Goal: Task Accomplishment & Management: Complete application form

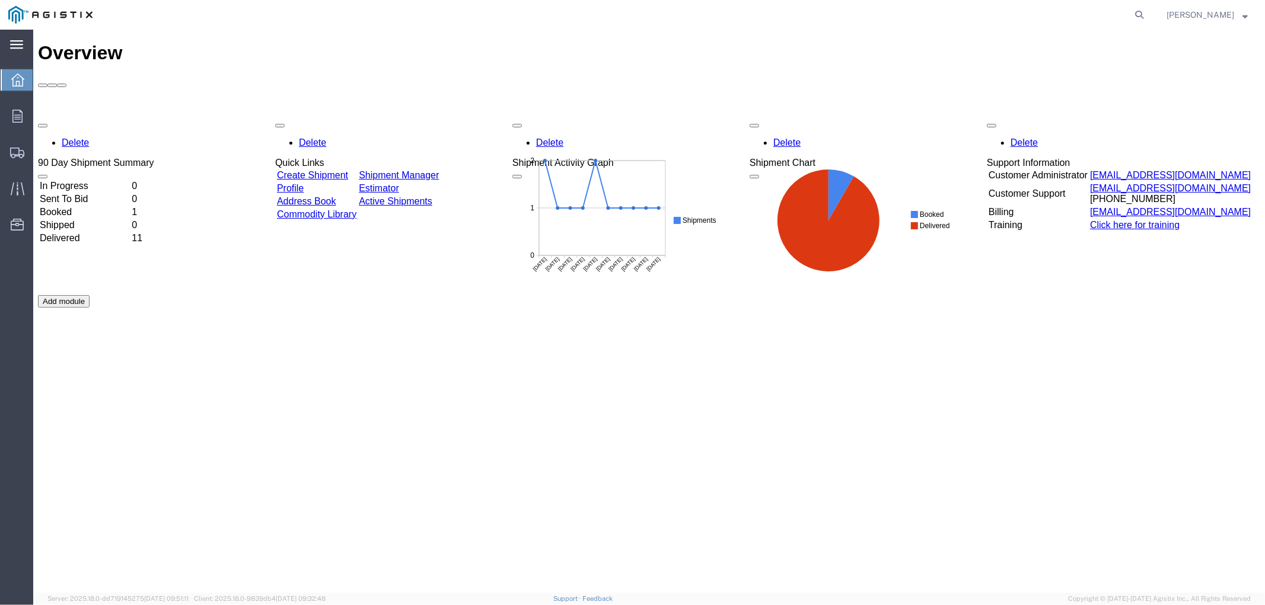
click at [26, 55] on div "main_menu Created with Sketch." at bounding box center [16, 45] width 33 height 30
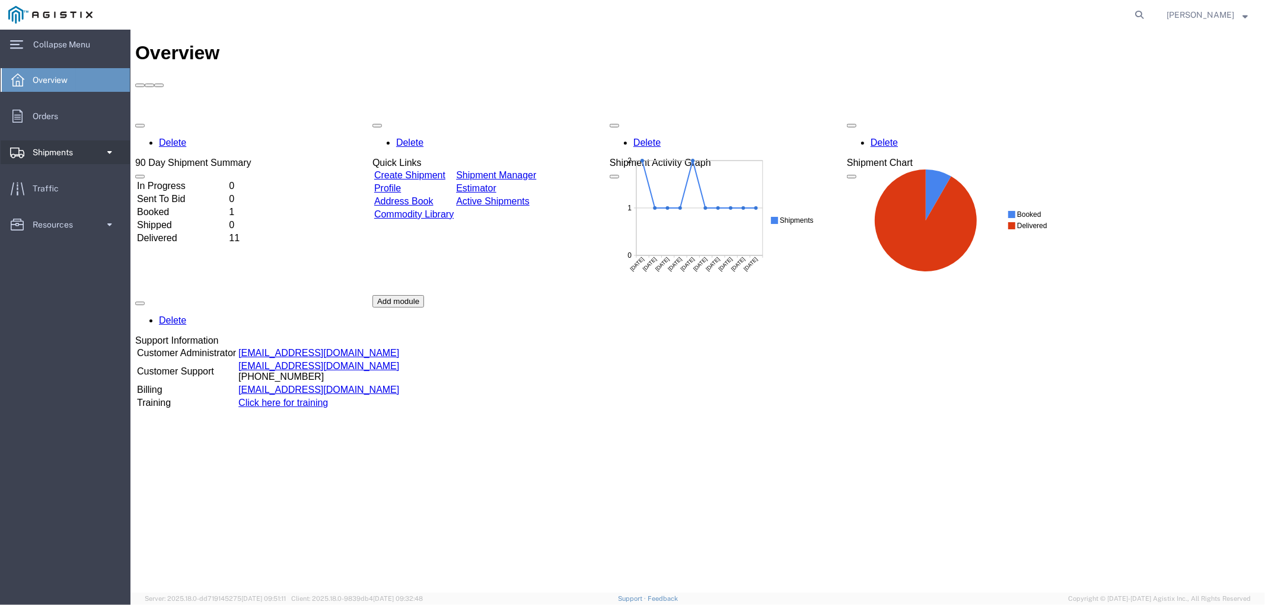
click at [56, 151] on span "Shipments" at bounding box center [57, 153] width 49 height 24
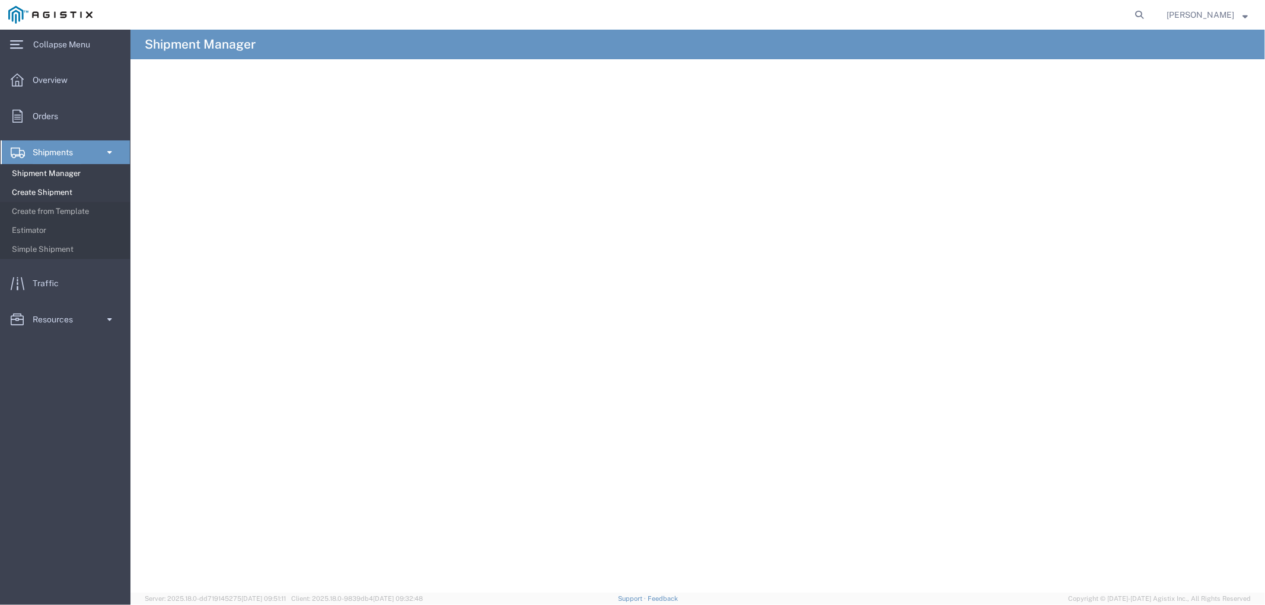
click at [49, 191] on span "Create Shipment" at bounding box center [67, 193] width 110 height 24
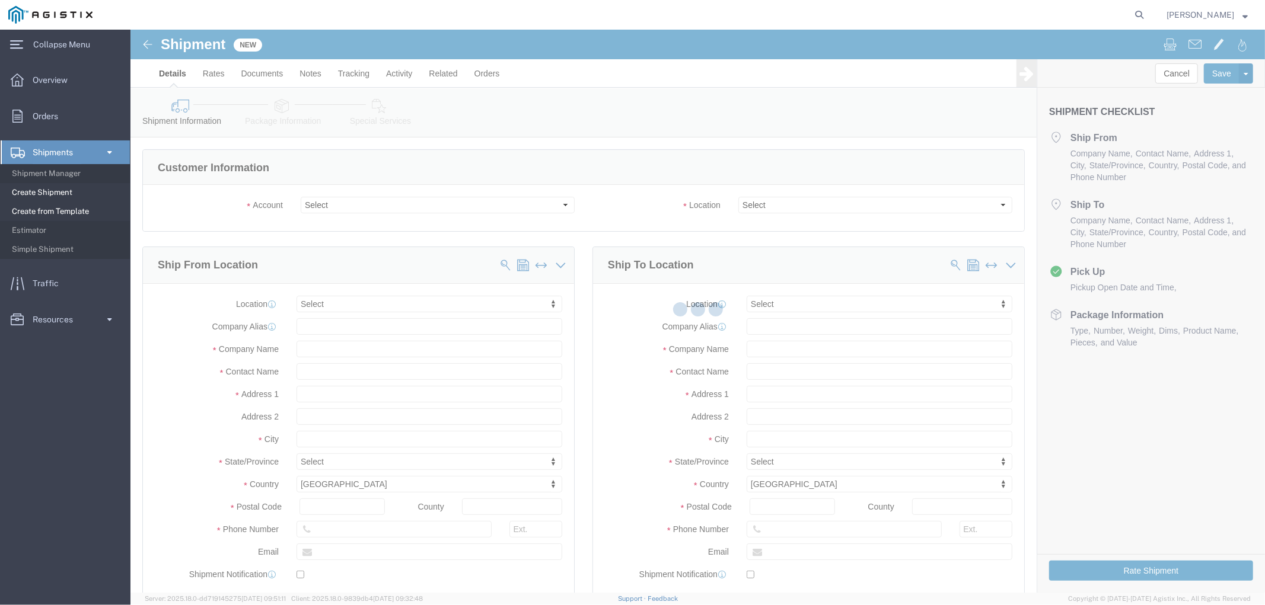
select select
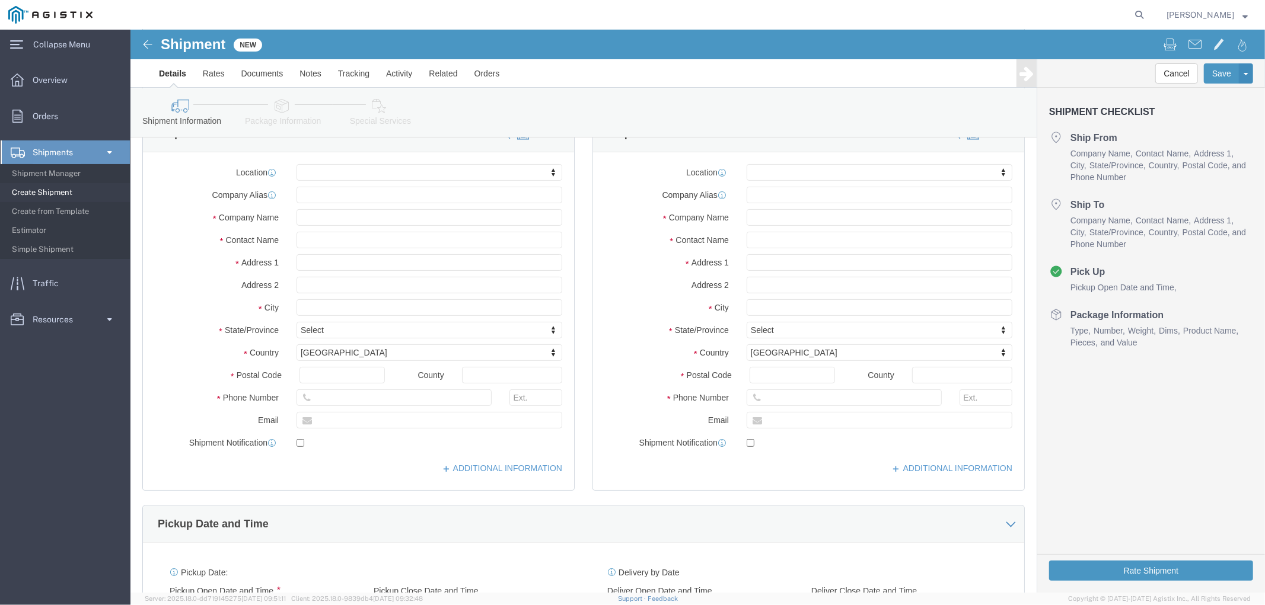
scroll to position [66, 0]
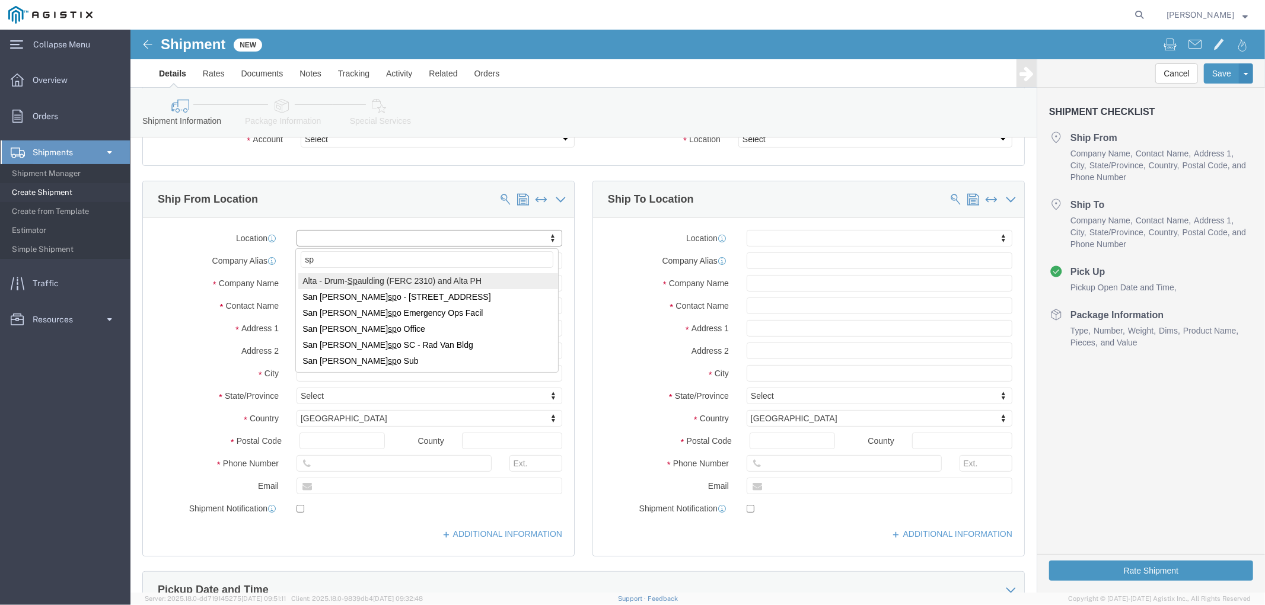
type input "s"
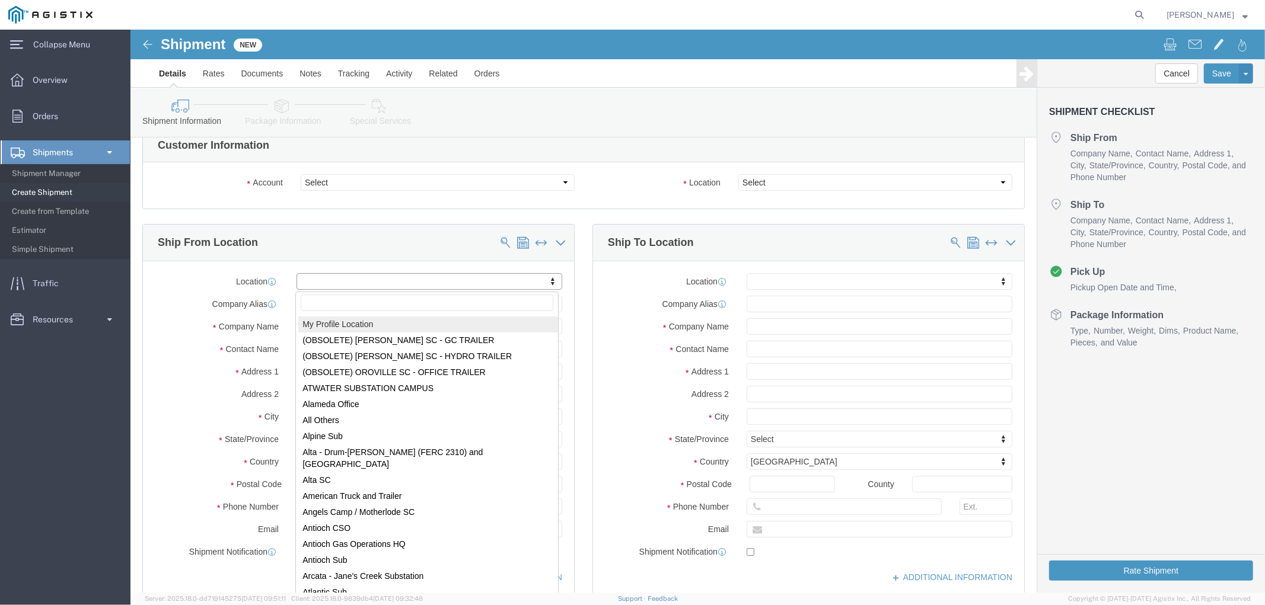
scroll to position [0, 0]
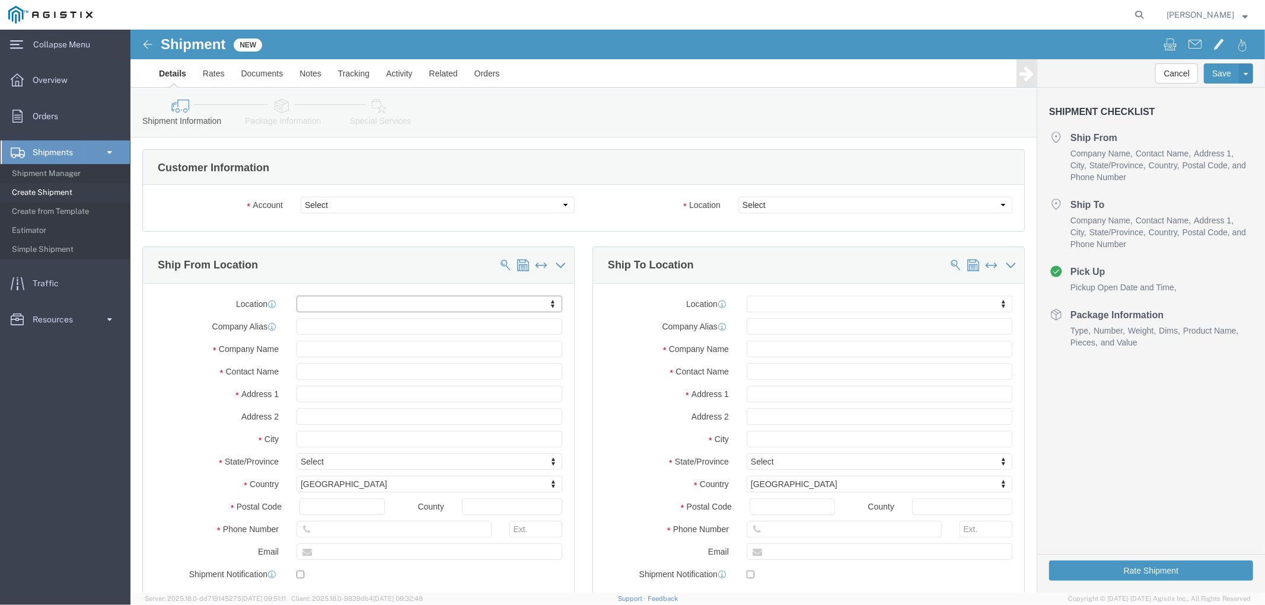
click div "Location Select"
click select "Select"
drag, startPoint x: 726, startPoint y: 178, endPoint x: 699, endPoint y: 187, distance: 29.4
click select "Select"
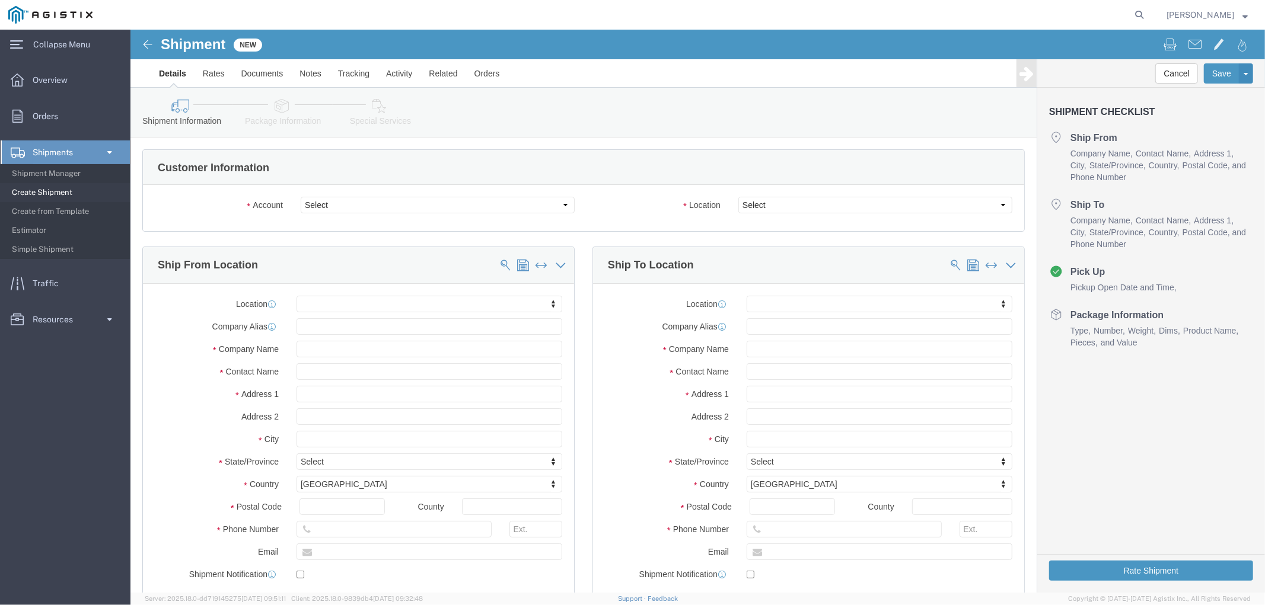
click div "Account Select Aviat Networks PG&E Location Select"
click div "Account Select Aviat Networks PG&E"
click select "Select Aviat Networks PG&E"
select select "9596"
click select "Select Aviat Networks PG&E"
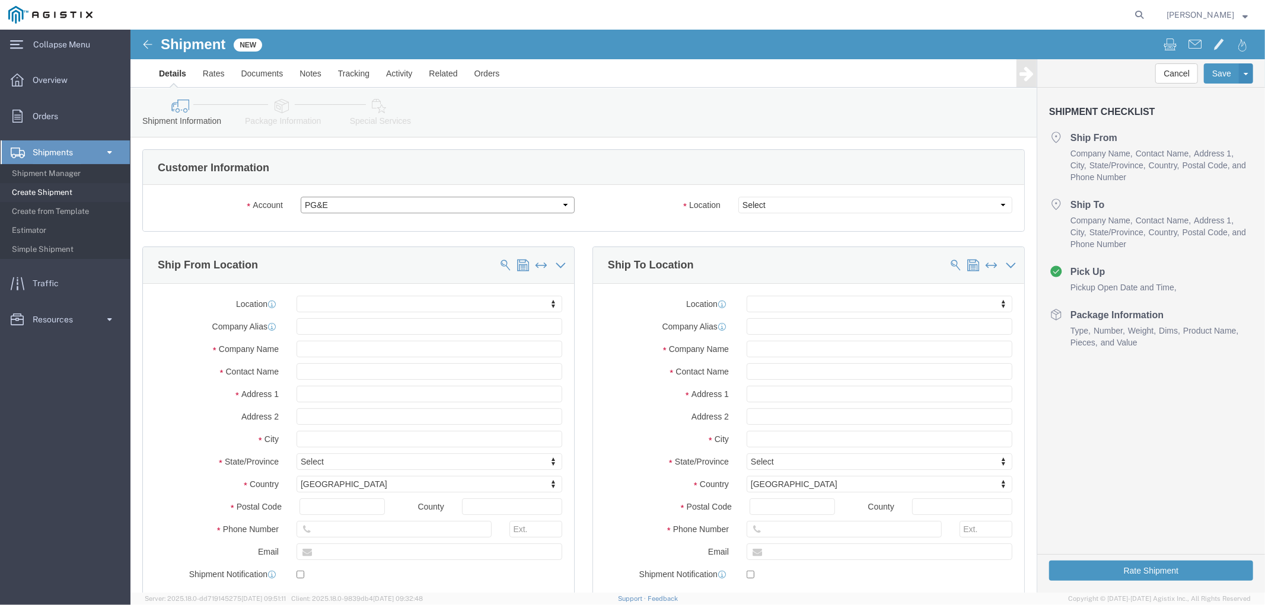
select select
click select "Select"
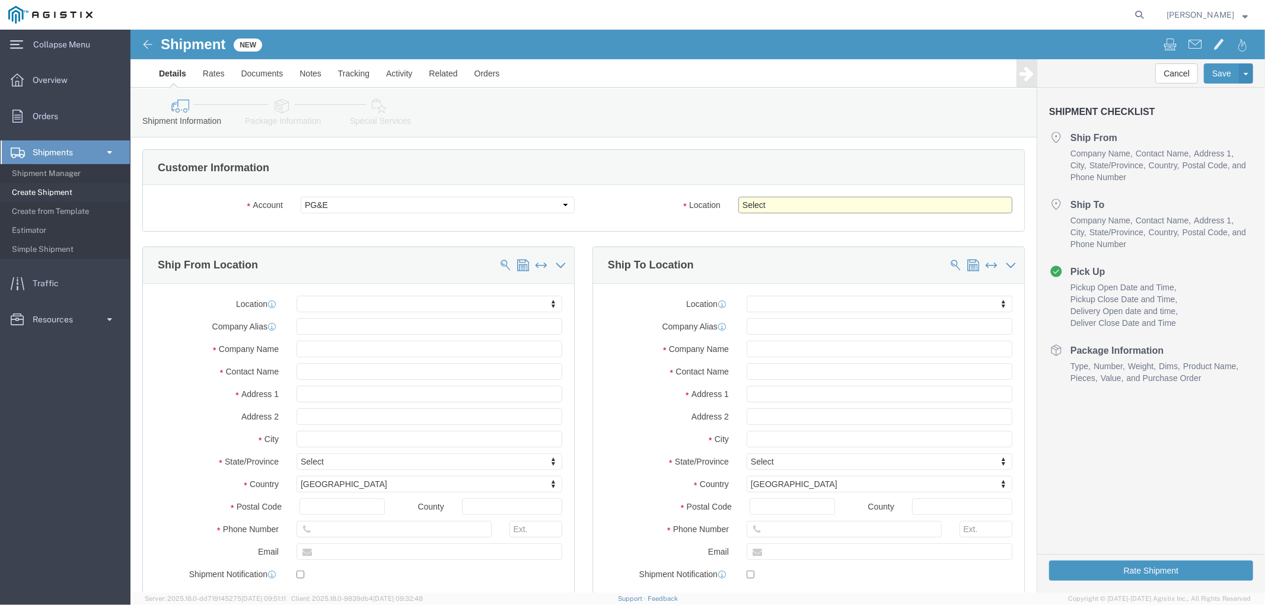
select select "19996"
click select "Select All Others [GEOGRAPHIC_DATA] [GEOGRAPHIC_DATA] [GEOGRAPHIC_DATA] [GEOGRA…"
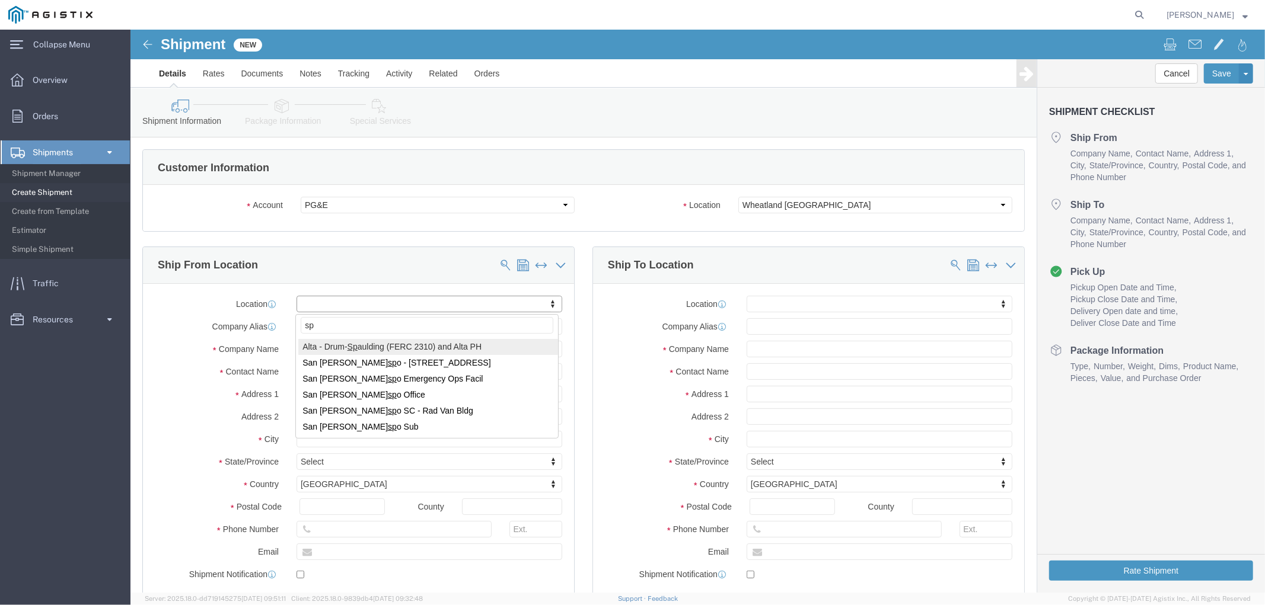
type input "s"
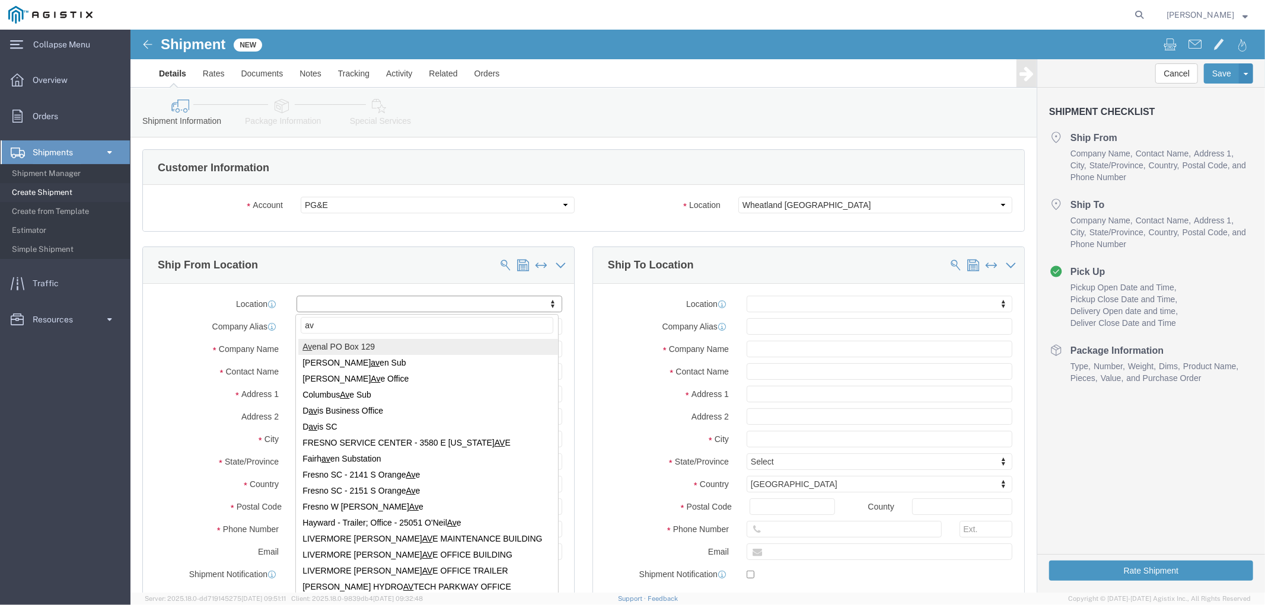
type input "a"
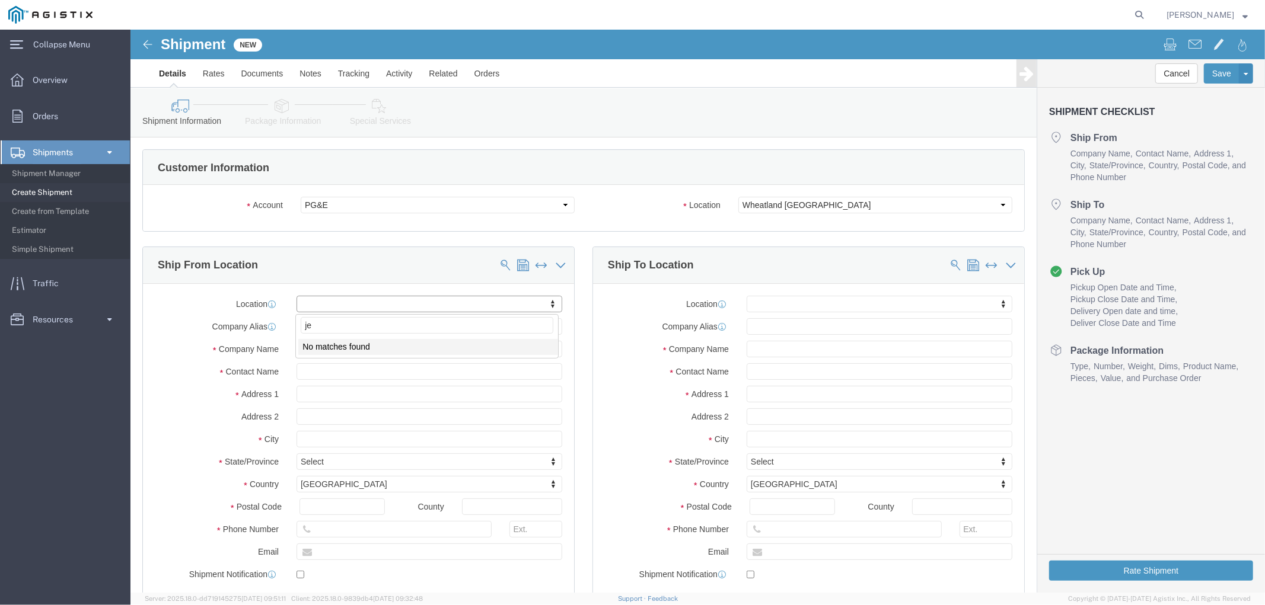
type input "j"
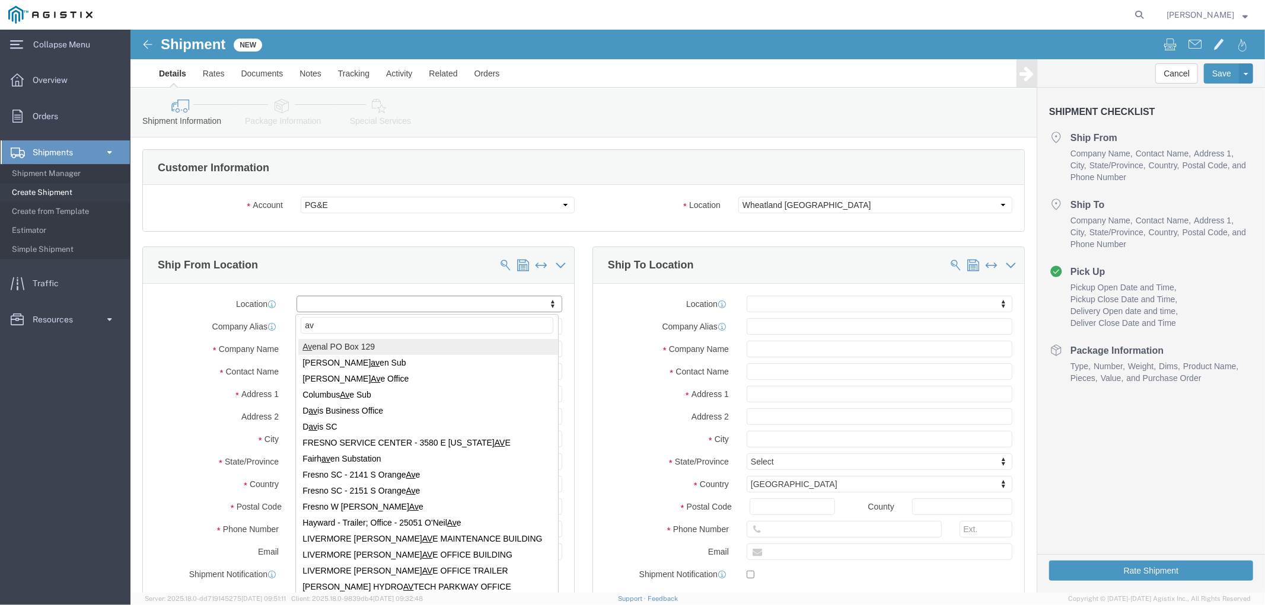
type input "a"
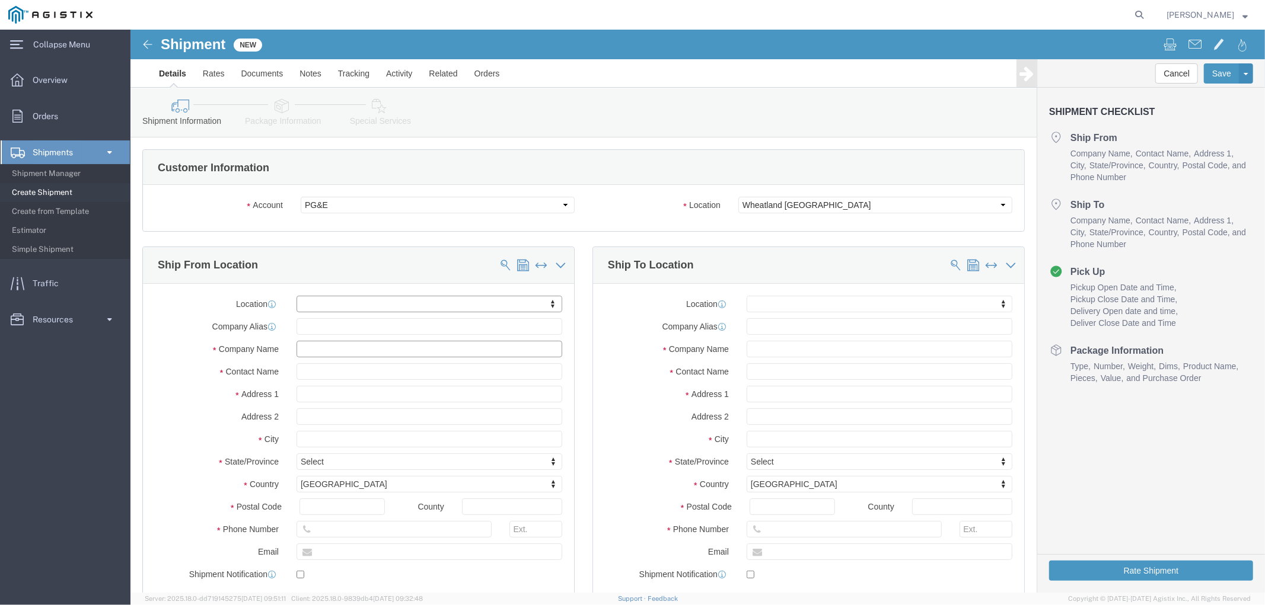
click input "text"
type input "s"
type input "a"
click input "text"
click div "Location My Profile Location (OBSOLETE) [PERSON_NAME] SC - GC TRAILER (OBSOLETE…"
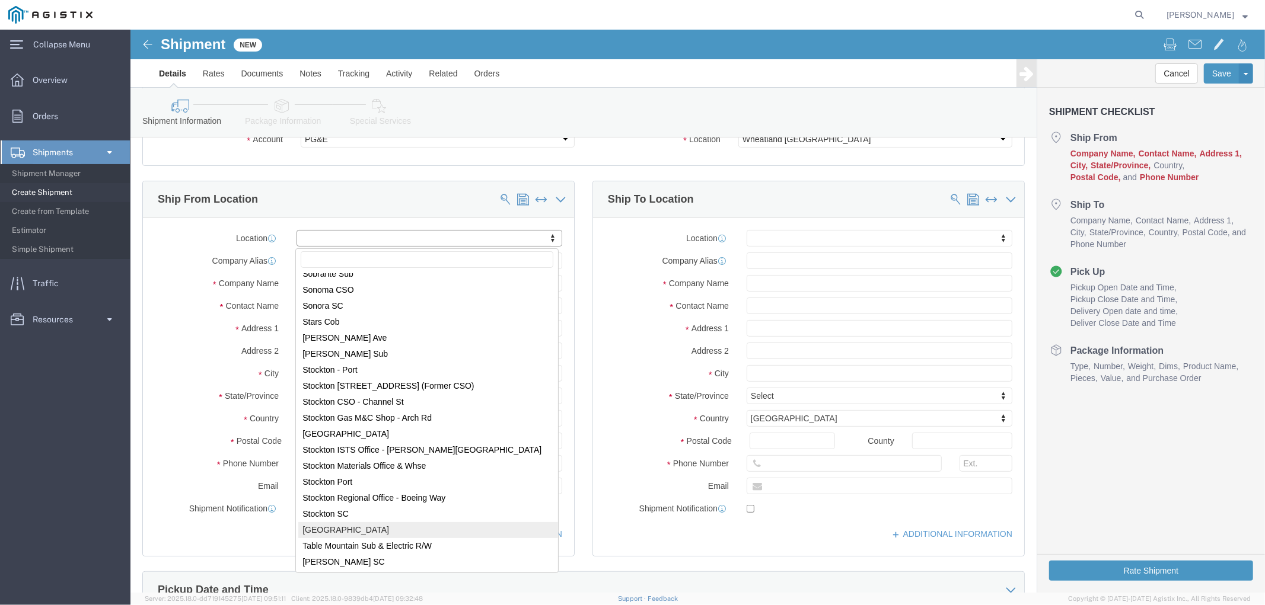
scroll to position [7050, 0]
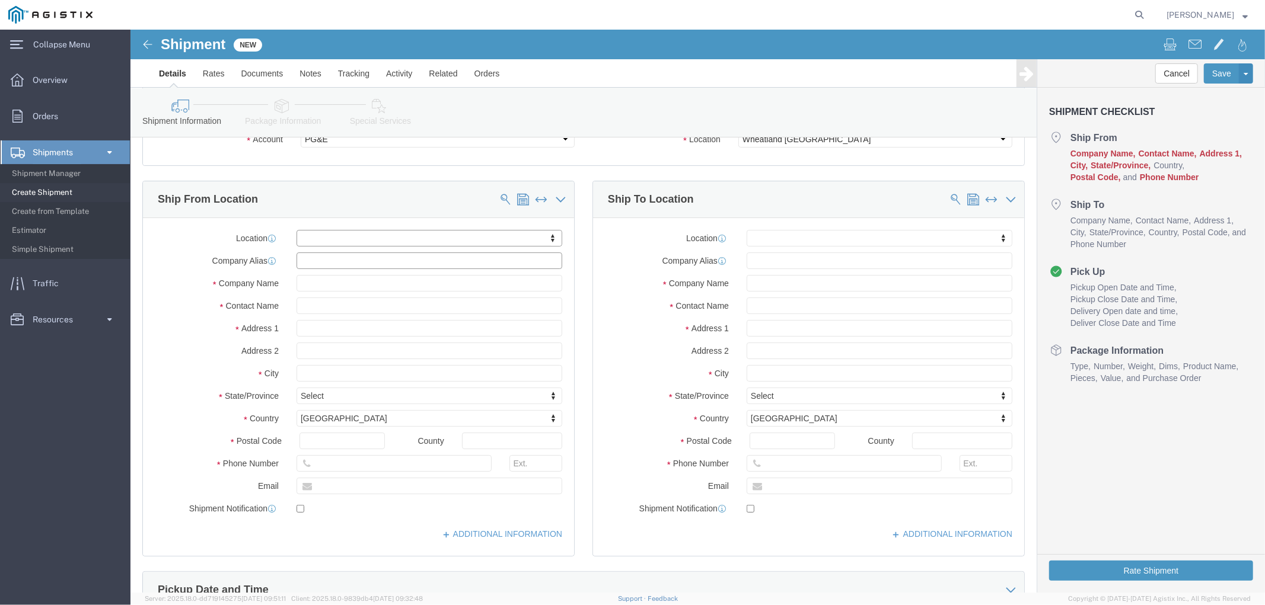
drag, startPoint x: 240, startPoint y: 236, endPoint x: 222, endPoint y: 242, distance: 19.3
click input "text"
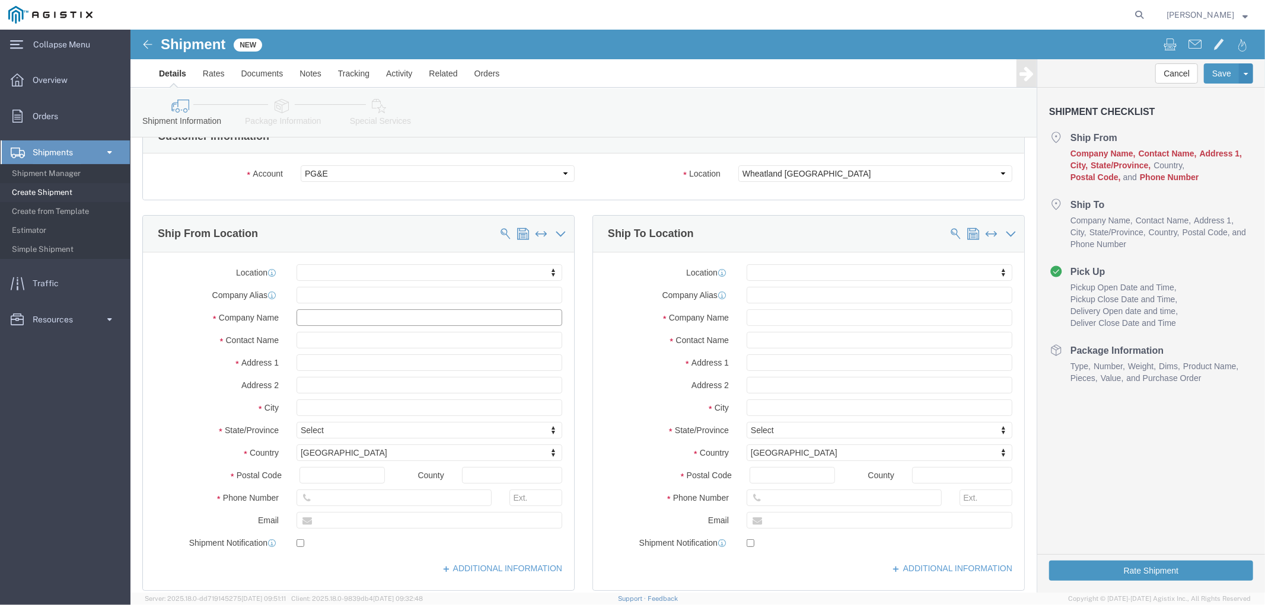
scroll to position [0, 0]
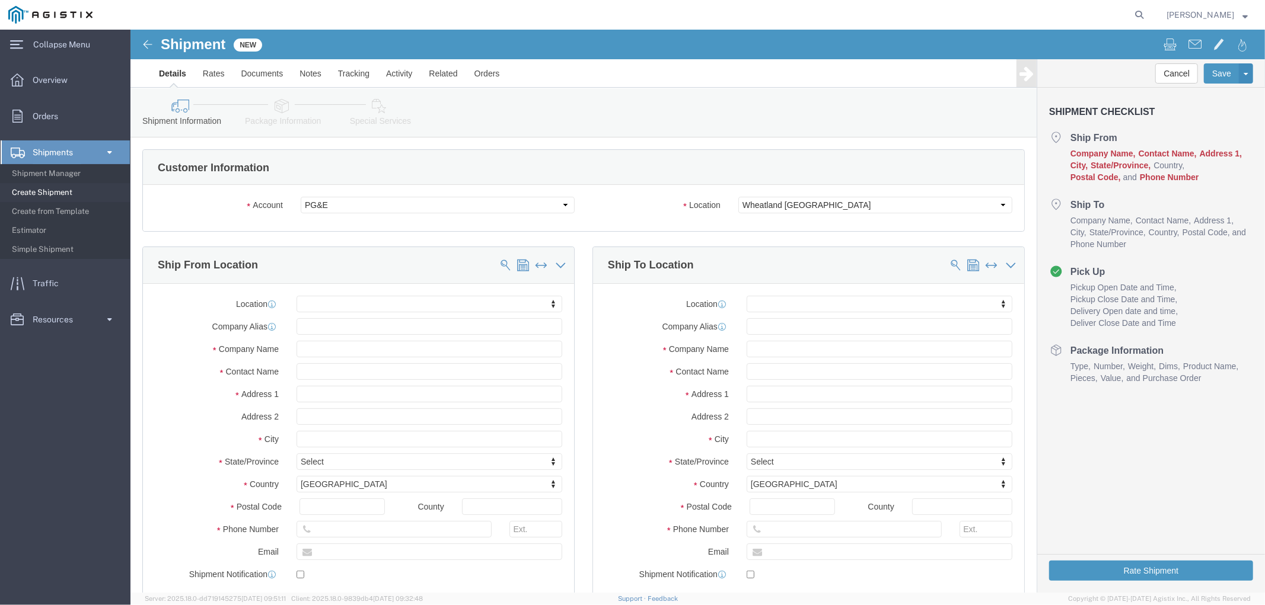
click div "Account Select Aviat Networks PG&E"
click select "Select Aviat Networks PG&E"
click div "Account Select Aviat Networks PG&E Location Select All Others [GEOGRAPHIC_DATA]…"
click select "Select All Others [GEOGRAPHIC_DATA] [GEOGRAPHIC_DATA] [GEOGRAPHIC_DATA] [GEOGRA…"
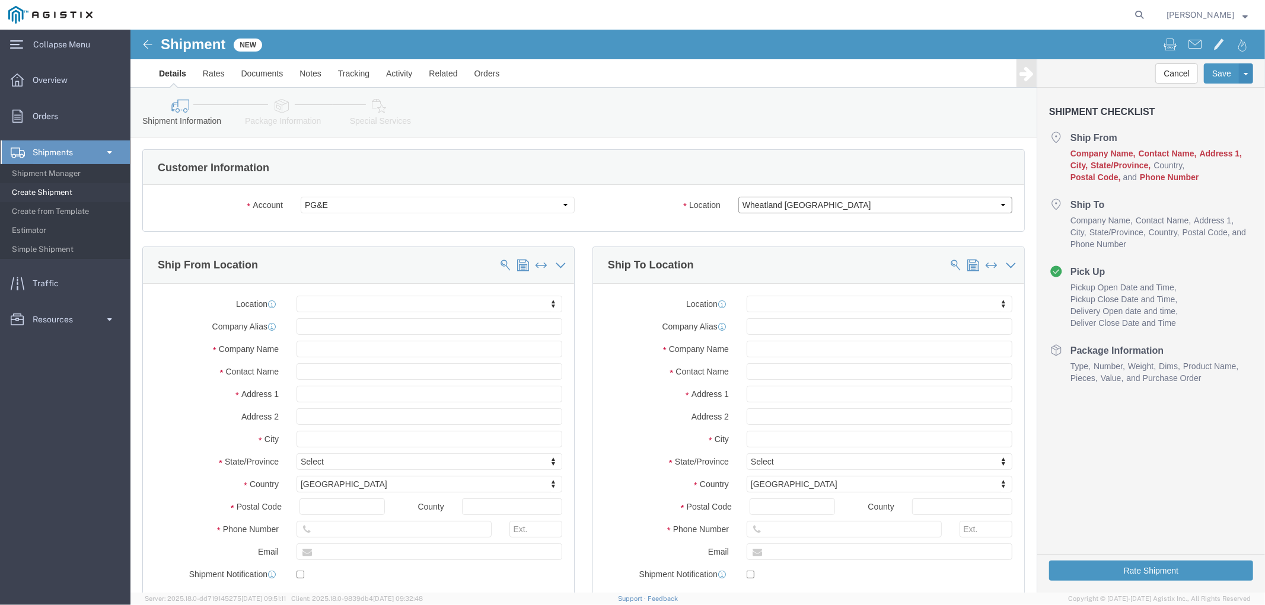
select select "23082"
click select "Select All Others [GEOGRAPHIC_DATA] [GEOGRAPHIC_DATA] [GEOGRAPHIC_DATA] [GEOGRA…"
click div "Customer Information Account Select Aviat Networks PG&E Location Select All Oth…"
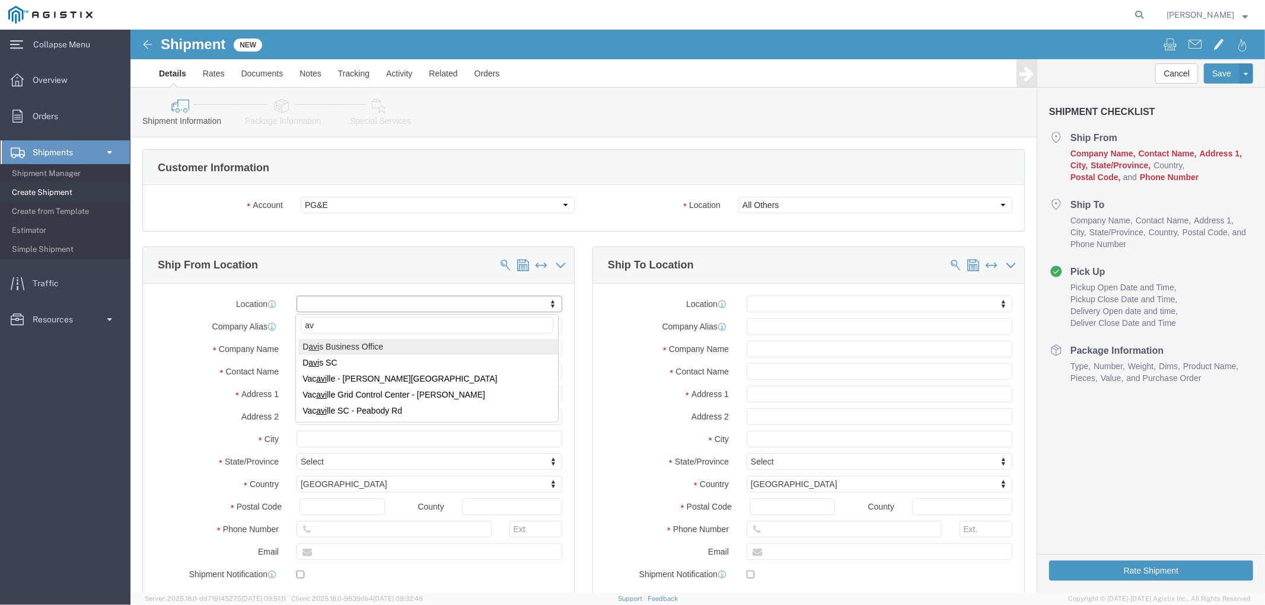
type input "a"
type input "s"
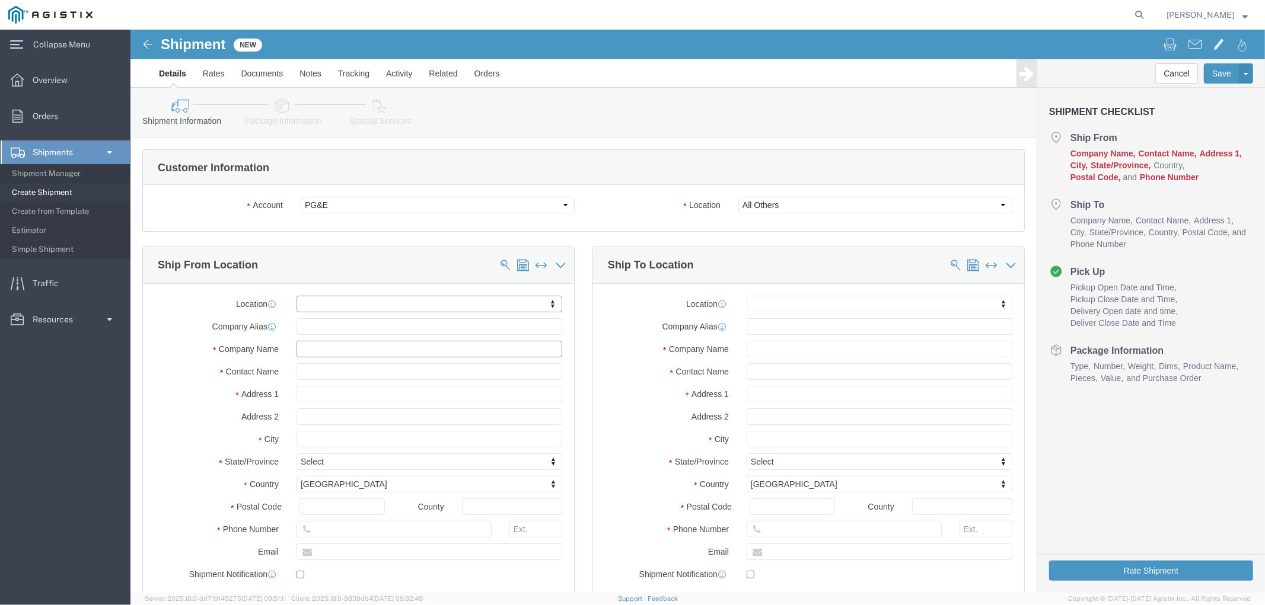
click input "text"
type input "Spur Freight"
click select "Select All Others [GEOGRAPHIC_DATA] [GEOGRAPHIC_DATA] [GEOGRAPHIC_DATA] [GEOGRA…"
select select "19996"
click select "Select All Others [GEOGRAPHIC_DATA] [GEOGRAPHIC_DATA] [GEOGRAPHIC_DATA] [GEOGRA…"
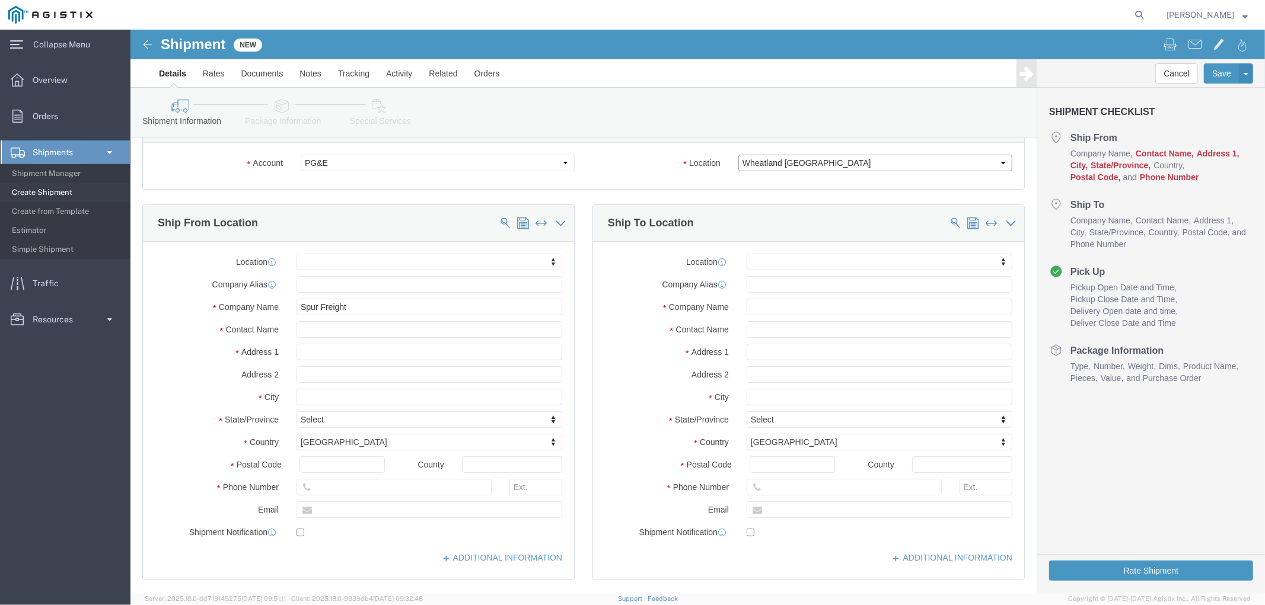
scroll to position [66, 0]
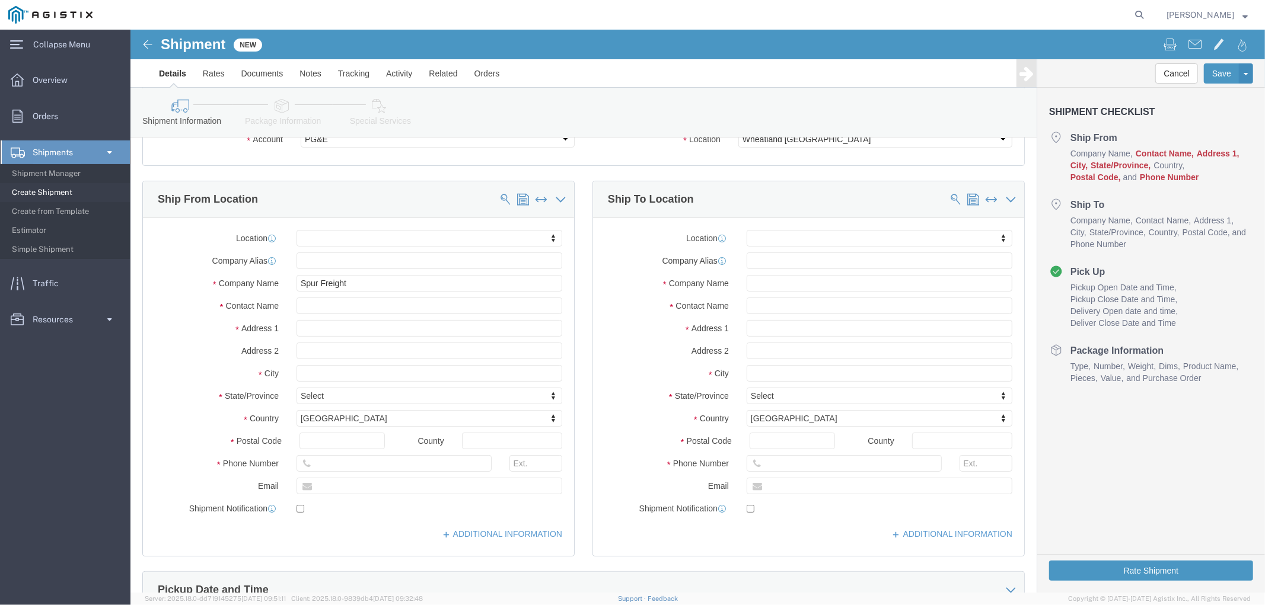
click div "Location My Profile Location (OBSOLETE) [PERSON_NAME] SC - GC TRAILER (OBSOLETE…"
click input "text"
type input "[PERSON_NAME]"
drag, startPoint x: 181, startPoint y: 255, endPoint x: 113, endPoint y: 253, distance: 67.6
click div "Company Name Spur Freight"
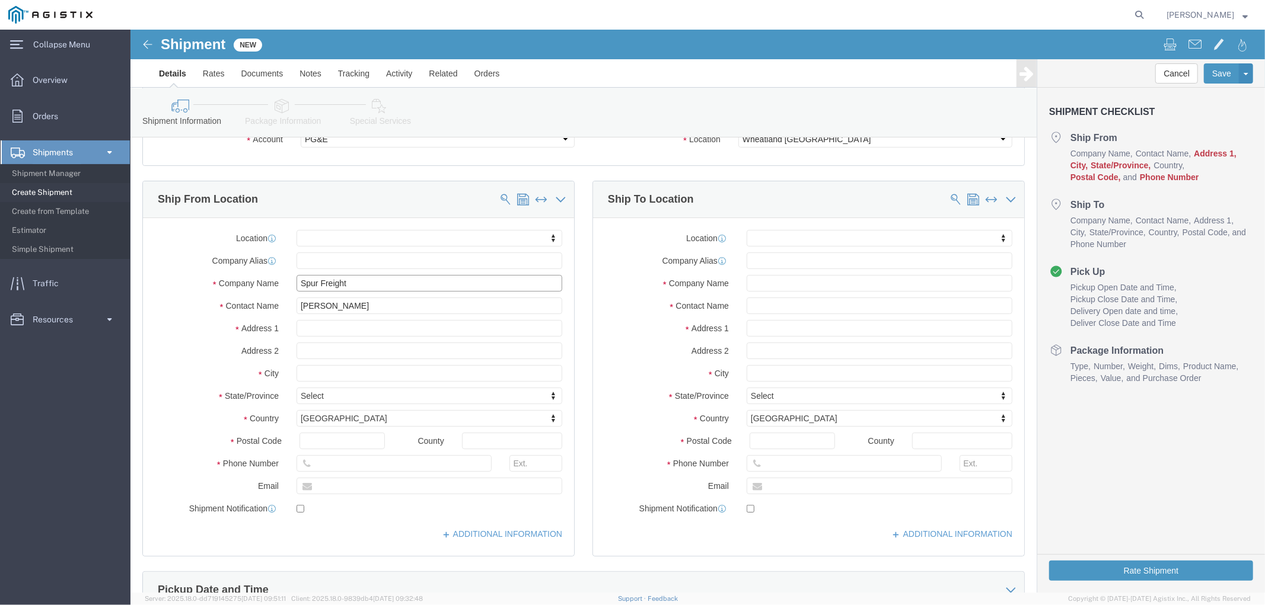
paste input "Aviat C/O AIT Worldwide Logistics"
type input "Aviat C/O AIT Worldwide Logistics"
click input "text"
paste input "[STREET_ADDRESS][PERSON_NAME]"
type input "[STREET_ADDRESS][PERSON_NAME]"
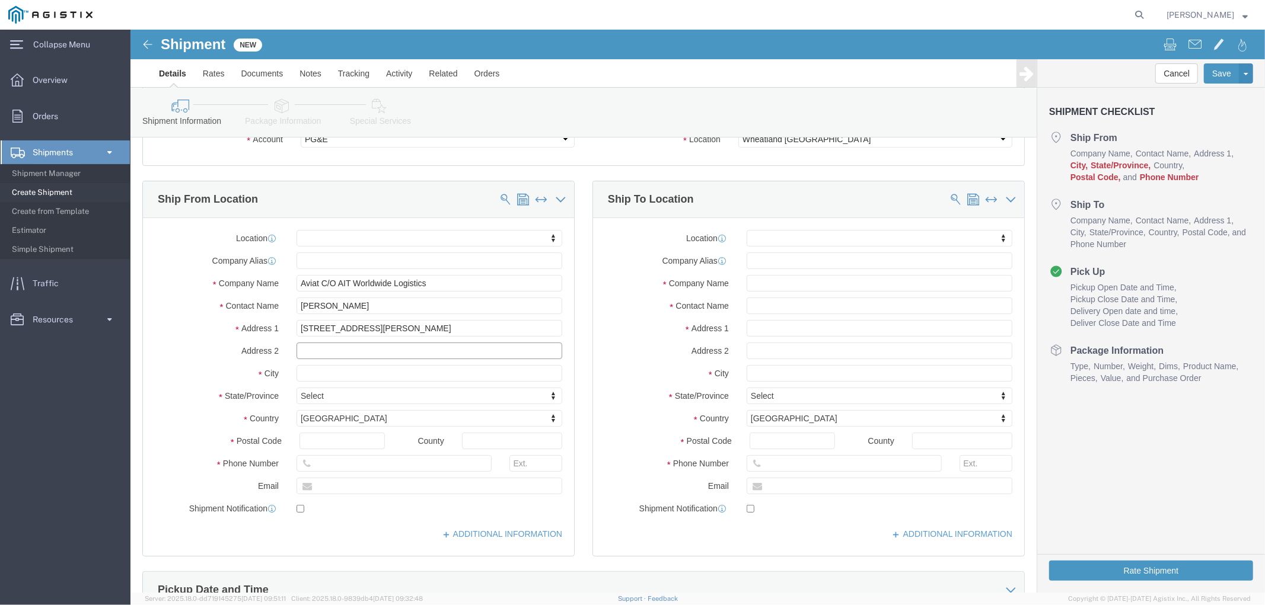
click input "text"
paste input "Building 5, Dock 37"
type input "Building 5, Dock 37"
click input "text"
type input "Austin"
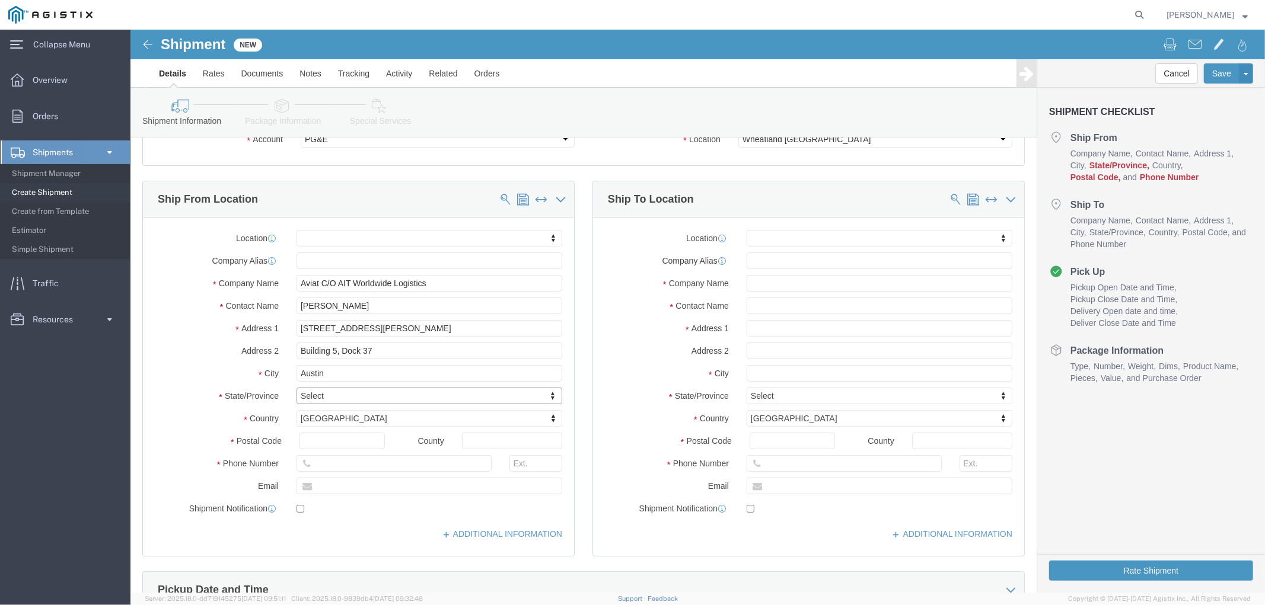
type input "t"
type input "tex"
click input "text"
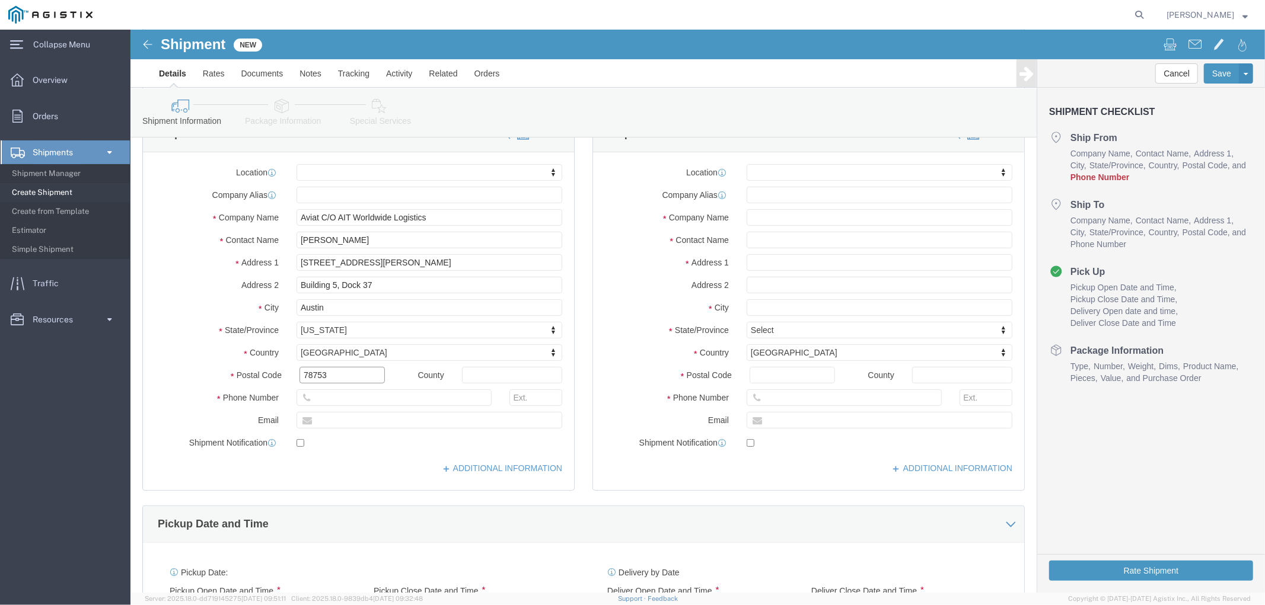
type input "78753"
click input "text"
paste input "[PHONE_NUMBER]"
type input "[PHONE_NUMBER]"
click label "Phone Number"
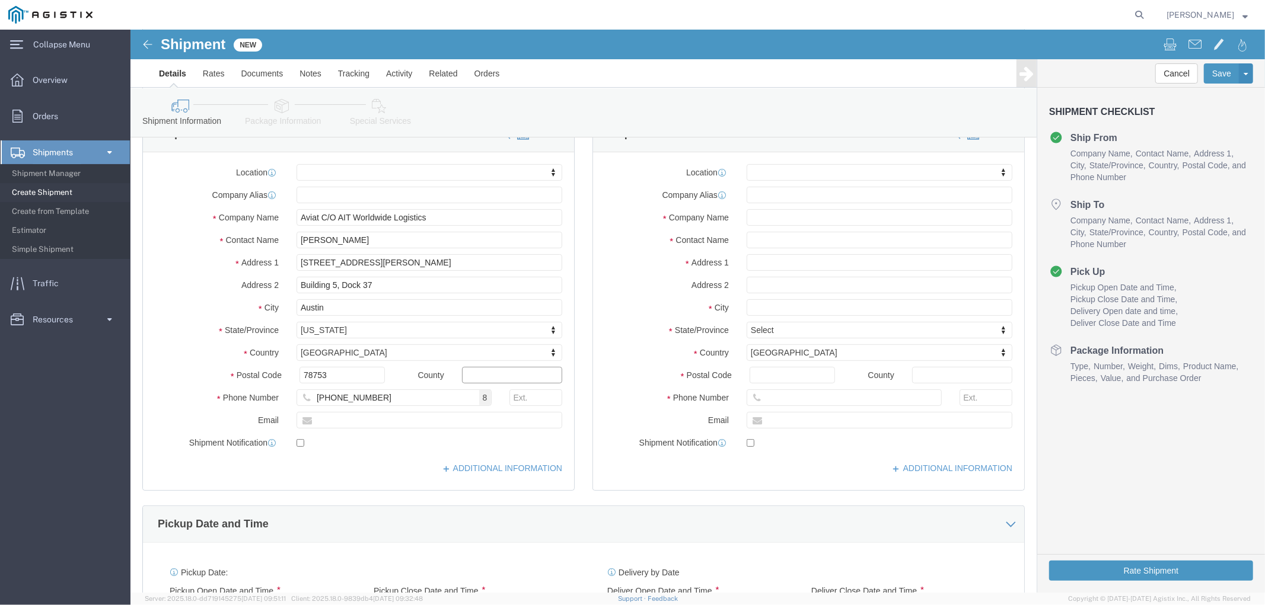
click input "text"
click div "Location My Profile Location (OBSOLETE) [PERSON_NAME] SC - GC TRAILER (OBSOLETE…"
type input "wheatl"
select select "19996"
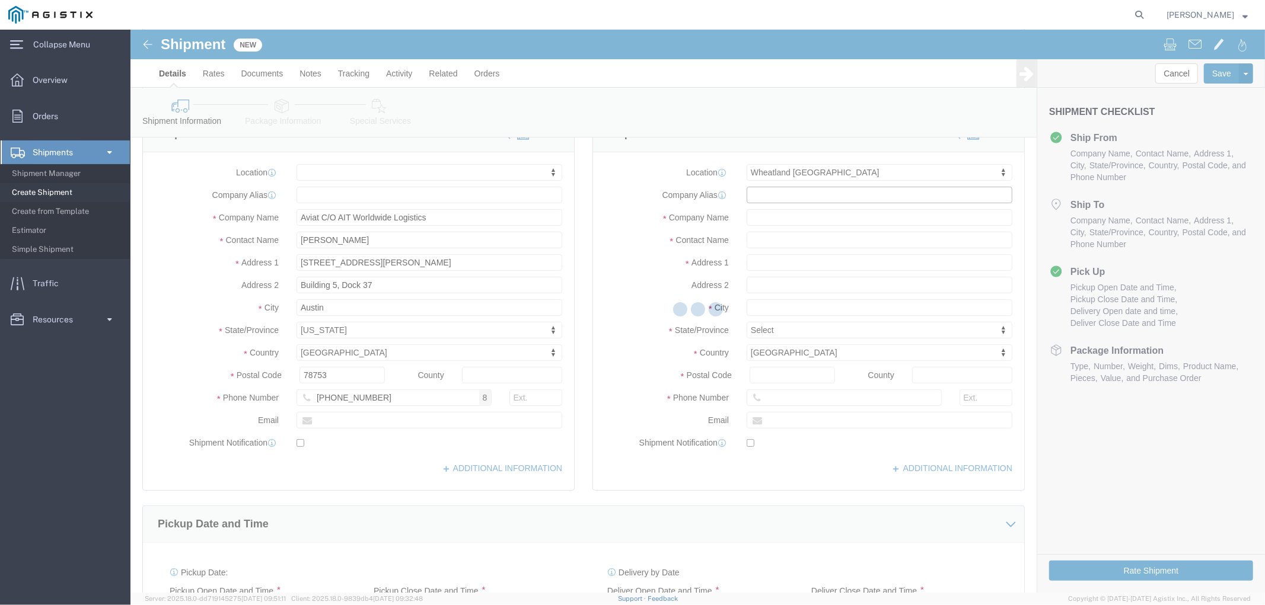
select select "CA"
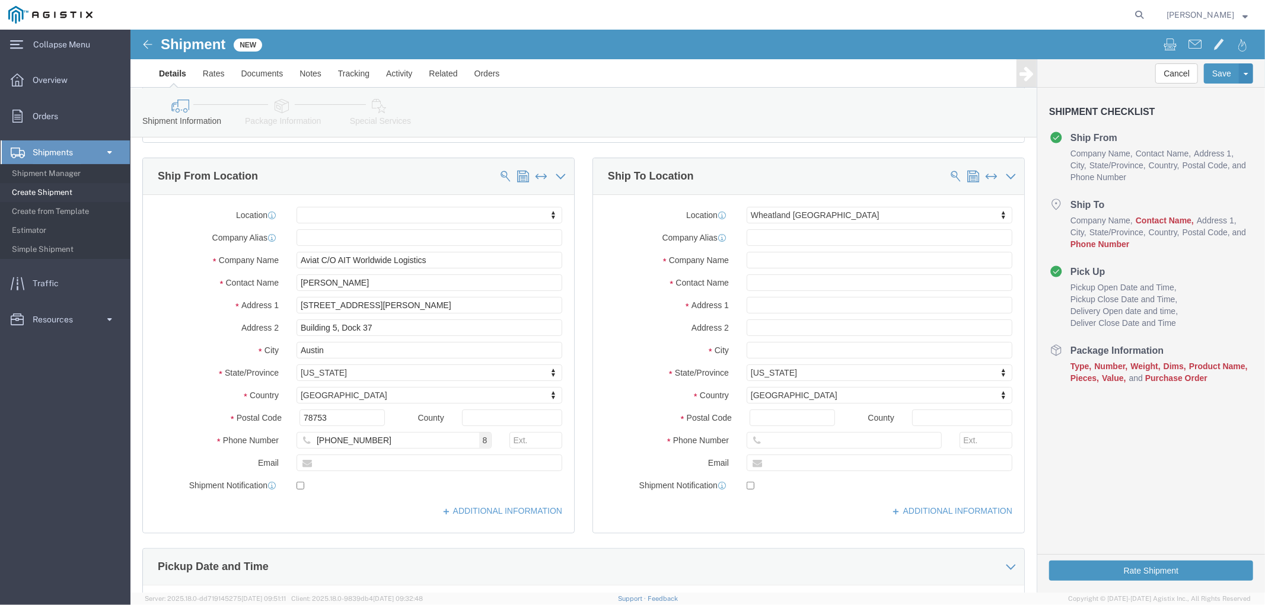
scroll to position [66, 0]
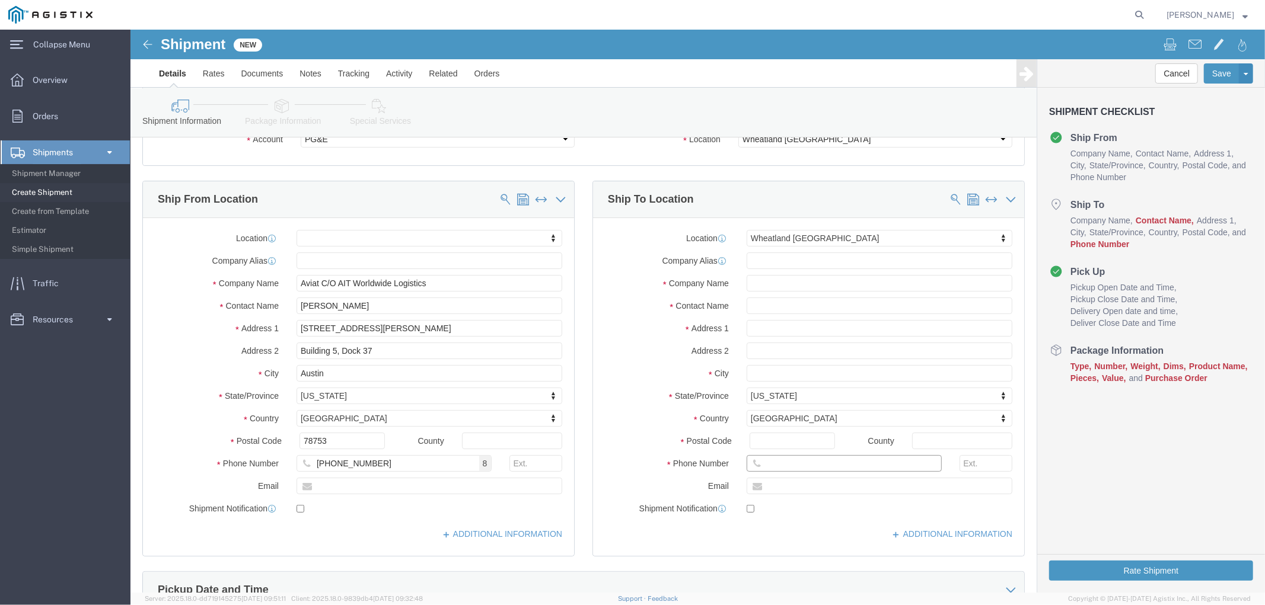
click input "text"
paste input "(708) 807 - 4364"
type input "(708) 807 - 4364"
click div "Location [GEOGRAPHIC_DATA] [GEOGRAPHIC_DATA] My Profile Location (OBSOLETE) [GE…"
click input "text"
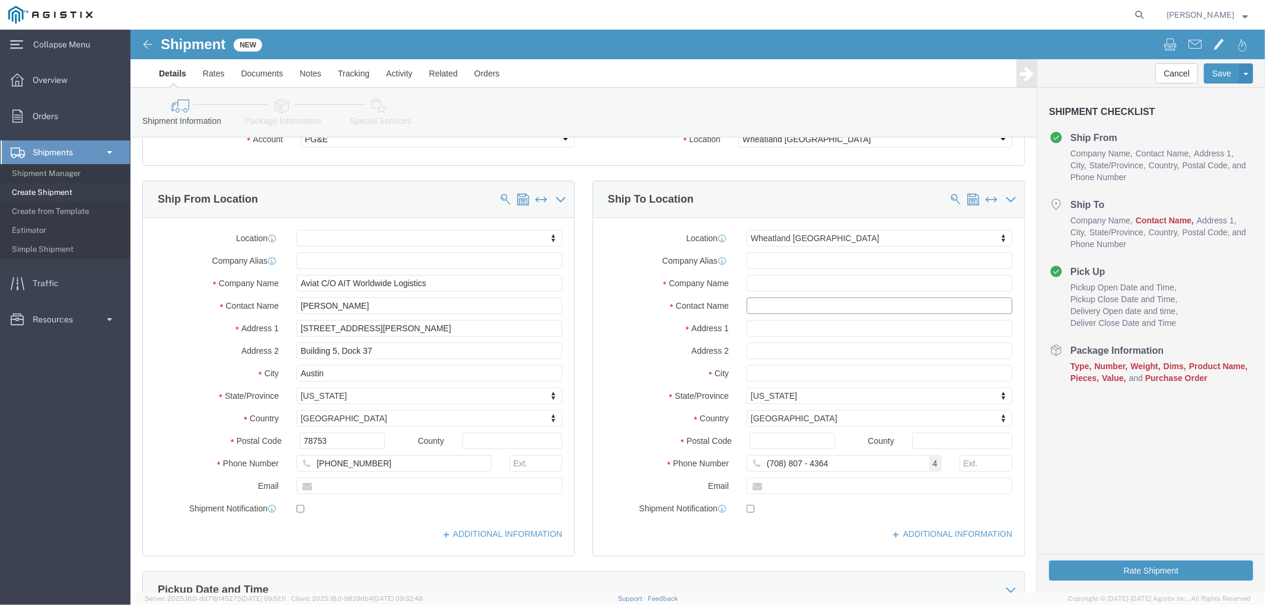
click input "text"
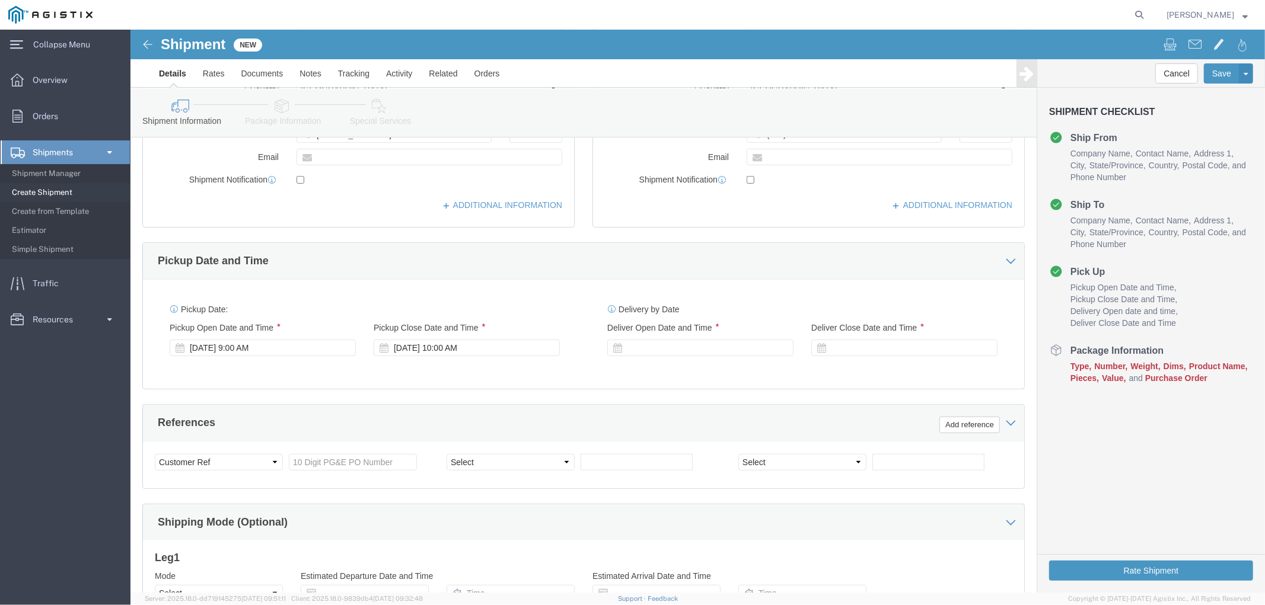
scroll to position [461, 0]
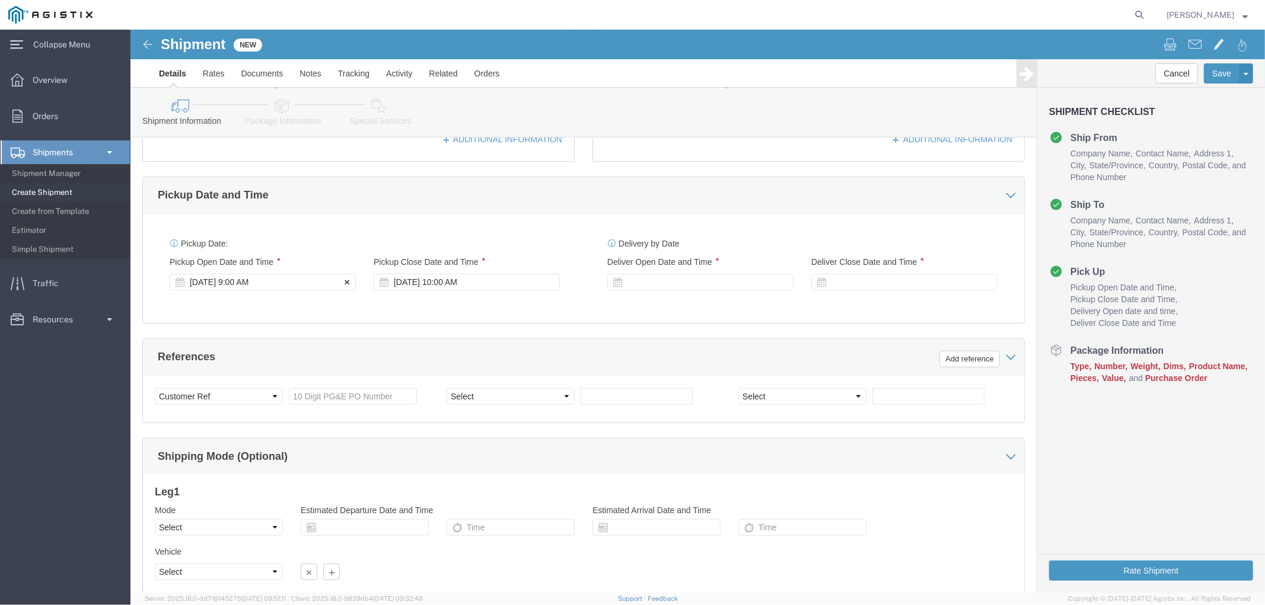
type input "[PERSON_NAME]"
click div "[DATE] 9:00 AM"
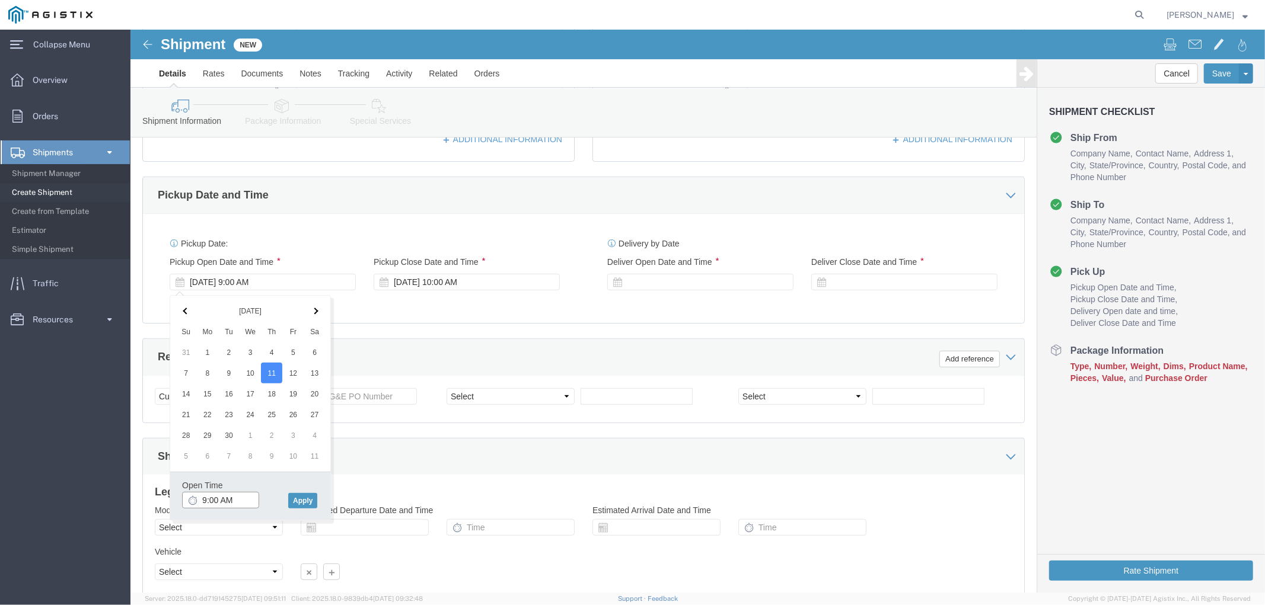
click input "9:00 AM"
type input "11:00 AM"
click button "Apply"
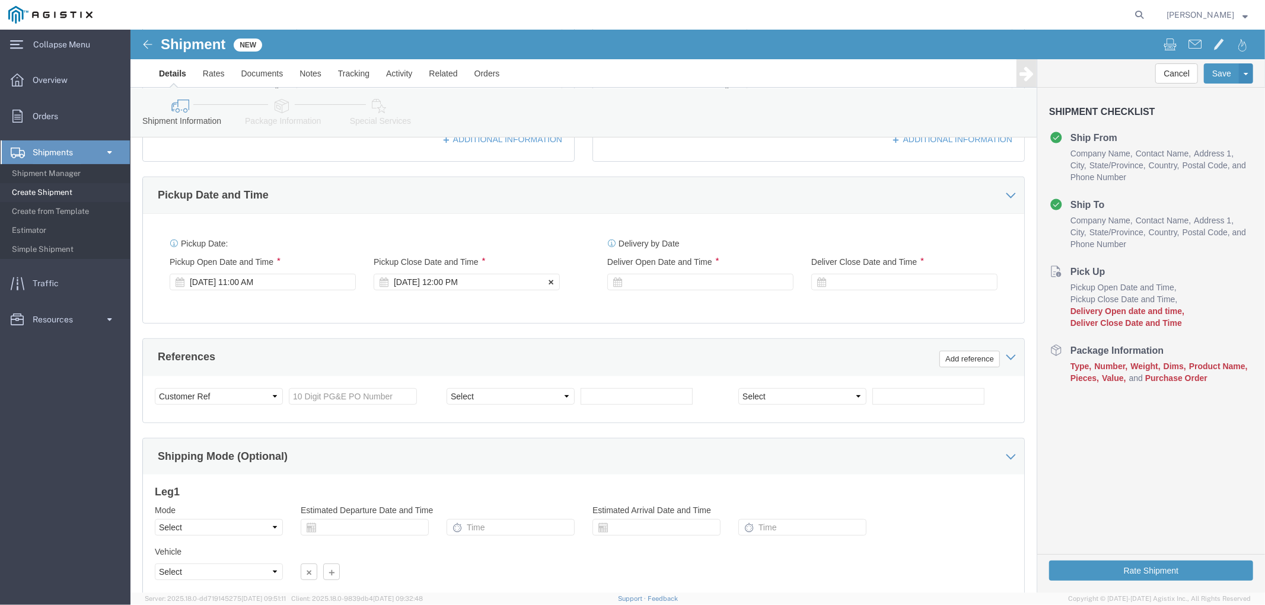
click div "[DATE] 12:00 PM"
type input "4:00 PM"
click button "Apply"
click div
click input "5:00 PM"
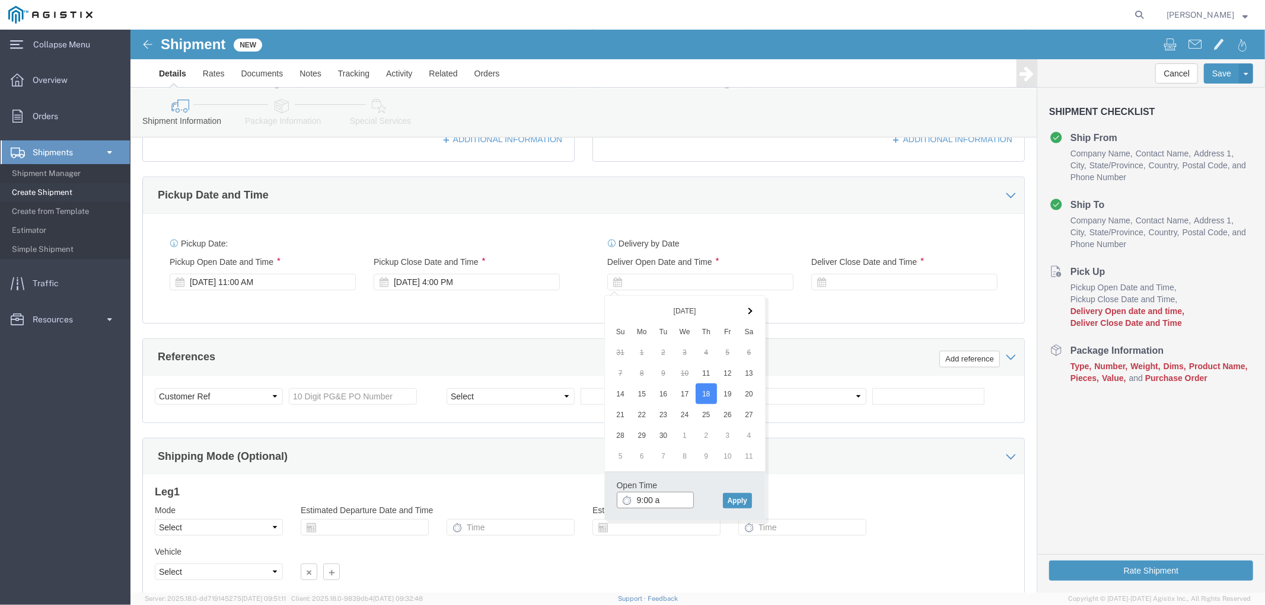
type input "9:00 am"
click button "Apply"
click div
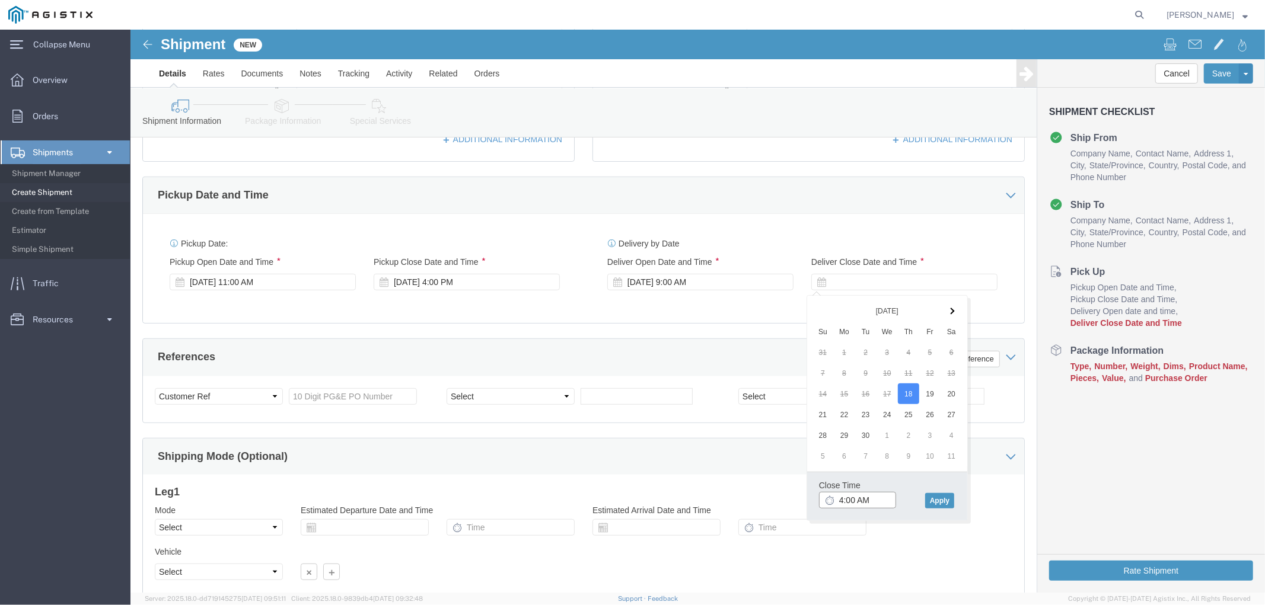
click input "4:00 AM"
type input "4:00 PM"
click button "Apply"
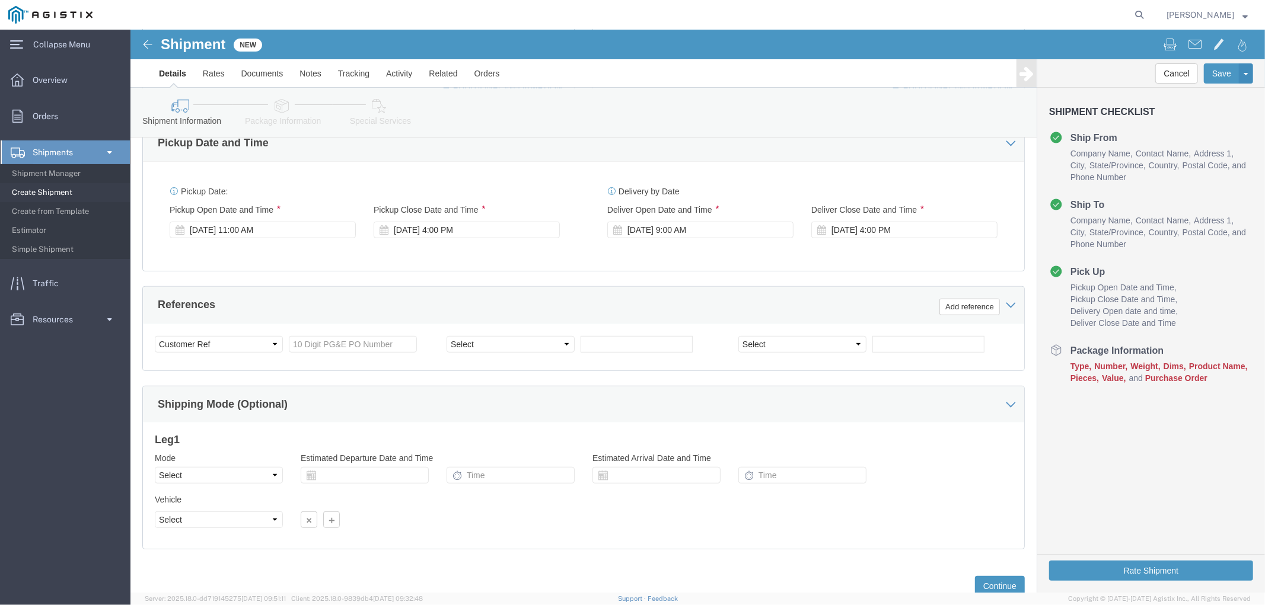
scroll to position [557, 0]
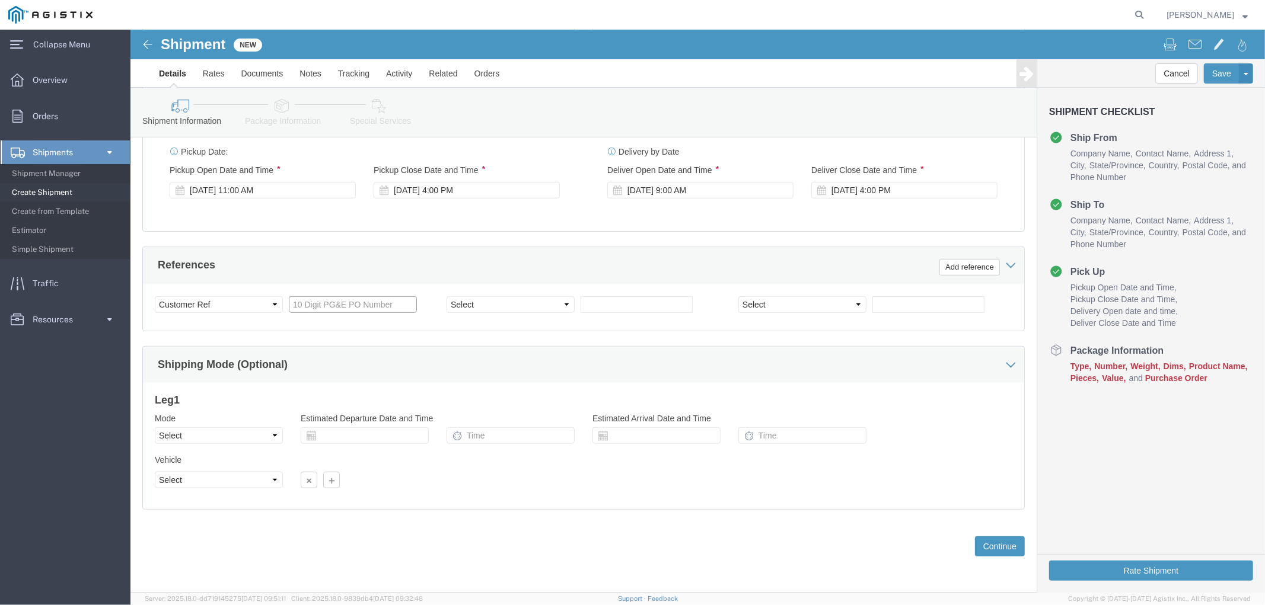
click input "text"
paste input "2701185445"
type input "2701185445"
click select "Select Account Type Activity ID Airline Appointment Number ASN Batch Request # …"
select select "PURCHORD"
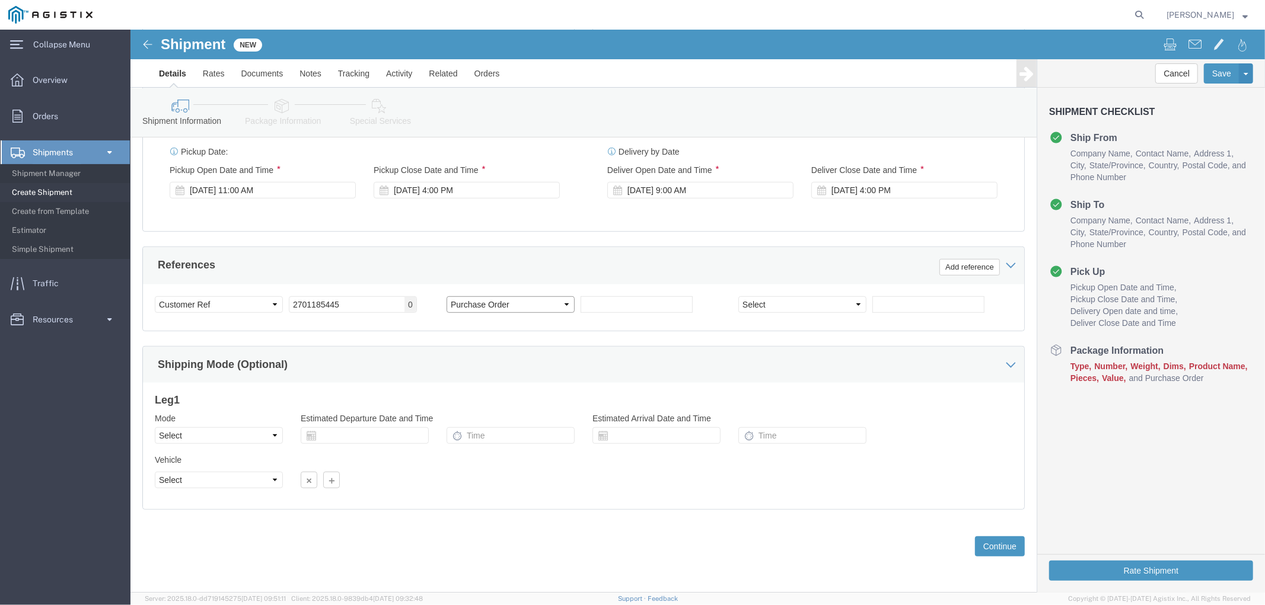
click select "Select Account Type Activity ID Airline Appointment Number ASN Batch Request # …"
click input "text"
paste input "2701185437"
type input "2701185437"
click select "Select Account Type Activity ID Airline Appointment Number ASN Batch Request # …"
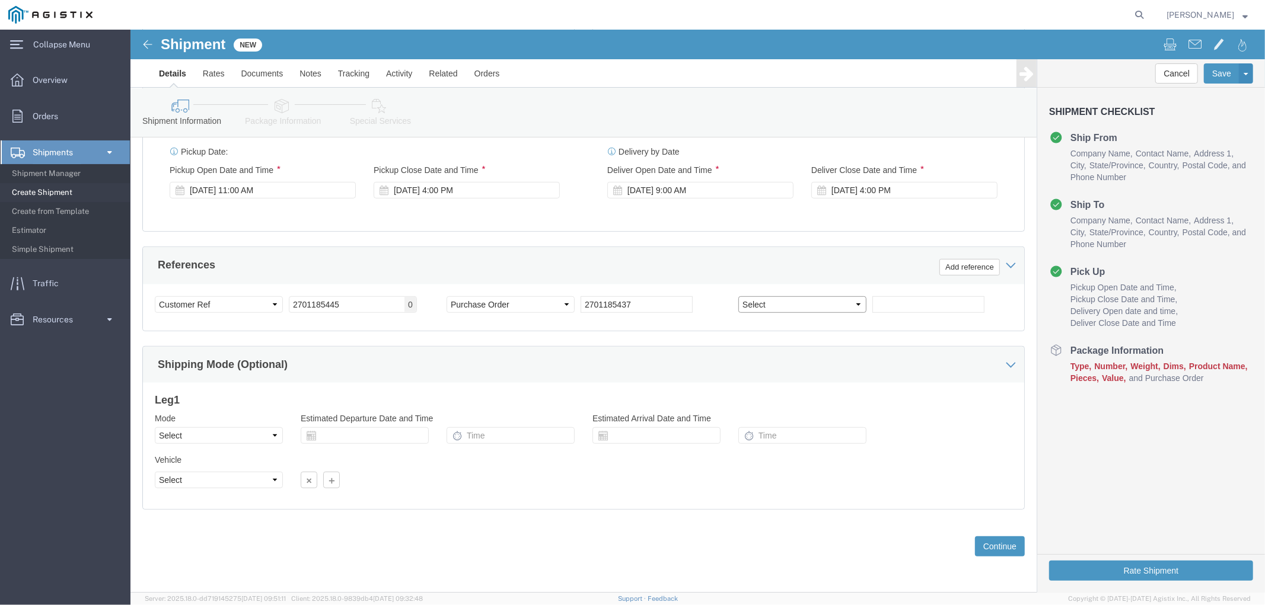
select select "PURCHORD"
click select "Select Account Type Activity ID Airline Appointment Number ASN Batch Request # …"
click input "text"
paste input "2701203273"
type input "2701203273"
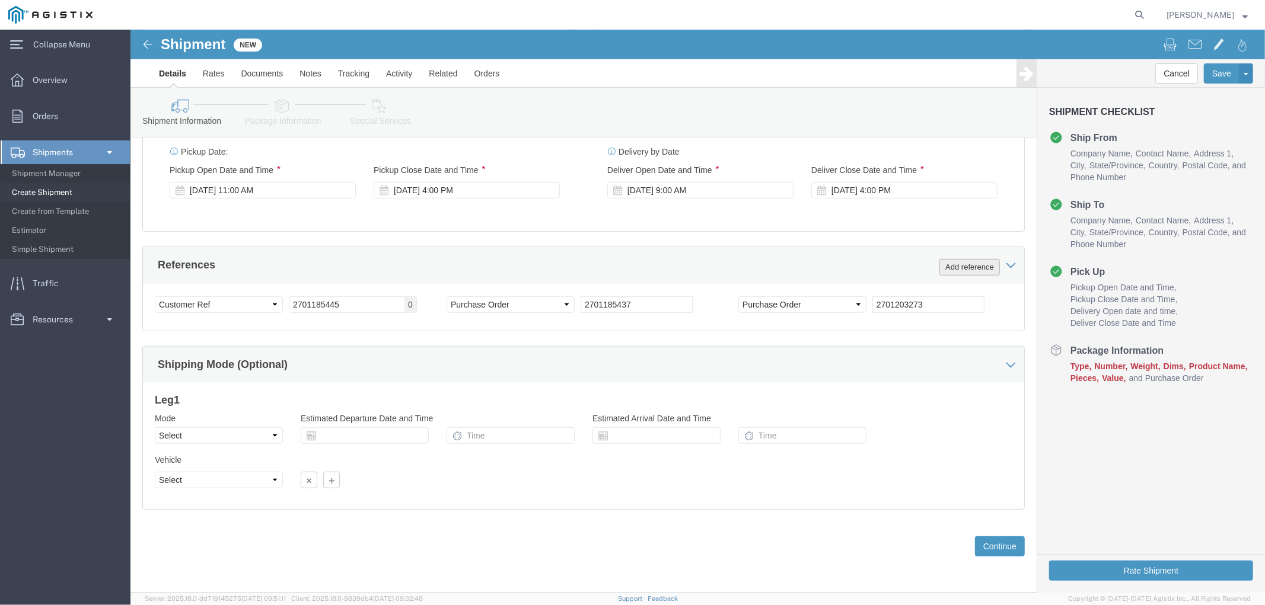
click button "Add reference"
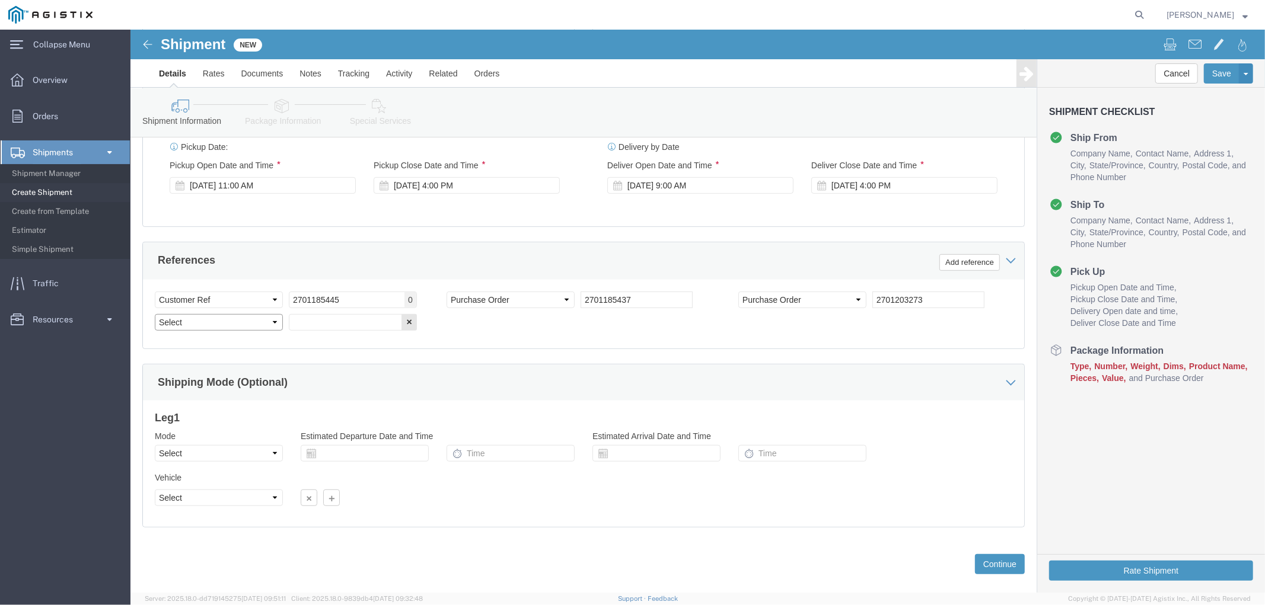
click select "Select Account Type Activity ID Airline Appointment Number ASN Batch Request # …"
select select "PURCHORD"
click select "Select Account Type Activity ID Airline Appointment Number ASN Batch Request # …"
click input "text"
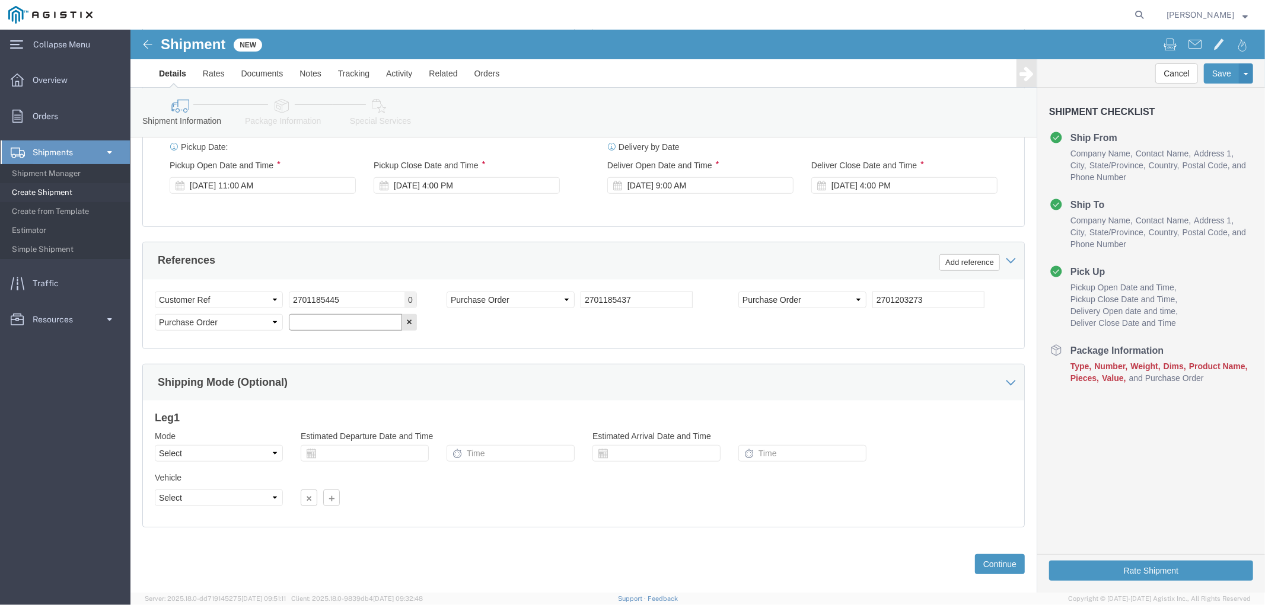
paste input "2701203271"
type input "2701203271"
click button "Add reference"
click select "Select Account Type Activity ID Airline Appointment Number ASN Batch Request # …"
select select "PROJ"
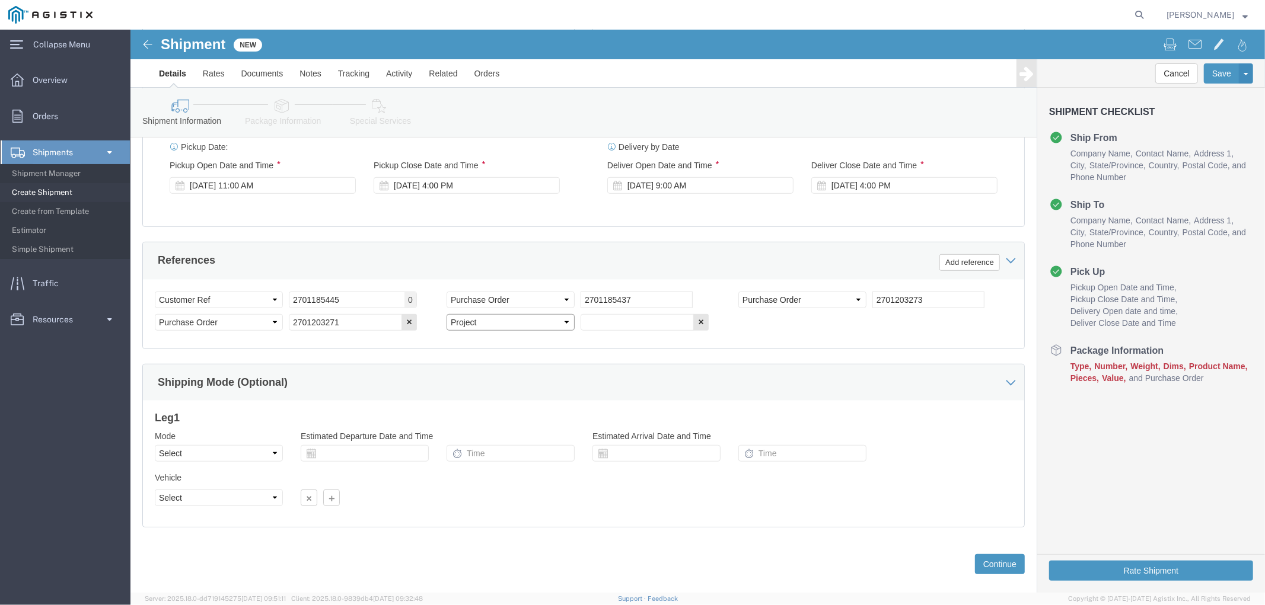
click select "Select Account Type Activity ID Airline Appointment Number ASN Batch Request # …"
click input "text"
paste input "NA250421-80858"
type input "NA250421-80858"
click button "Add reference"
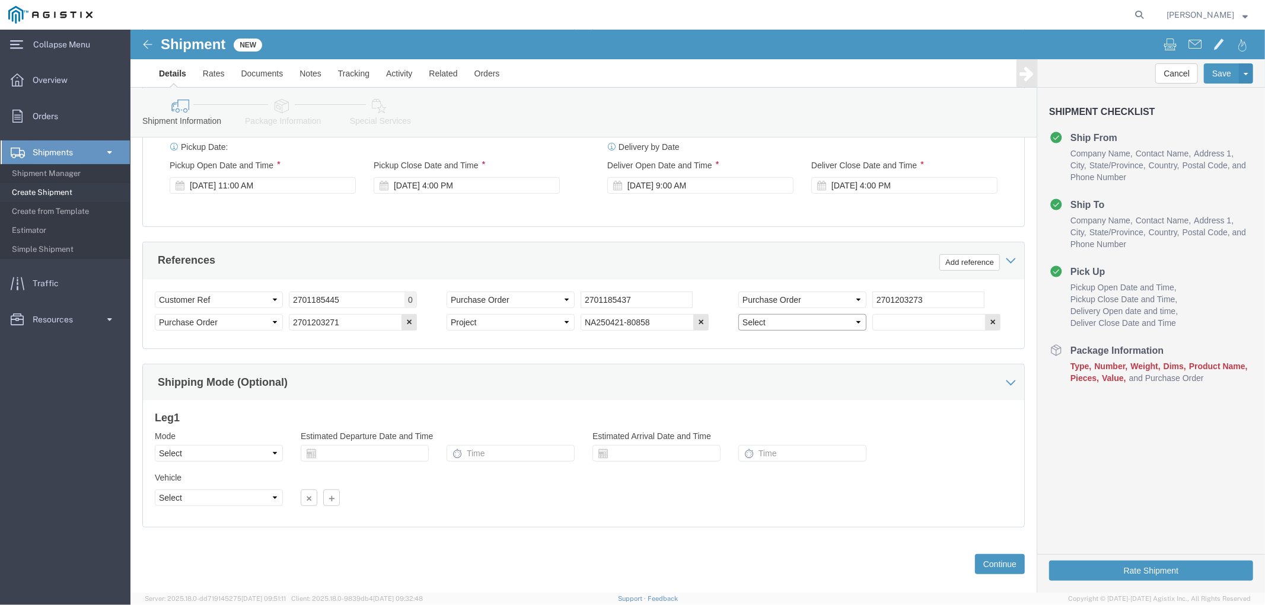
click select "Select Account Type Activity ID Airline Appointment Number ASN Batch Request # …"
select select "PROJ"
click select "Select Account Type Activity ID Airline Appointment Number ASN Batch Request # …"
click input "text"
paste input "NA250417-77661"
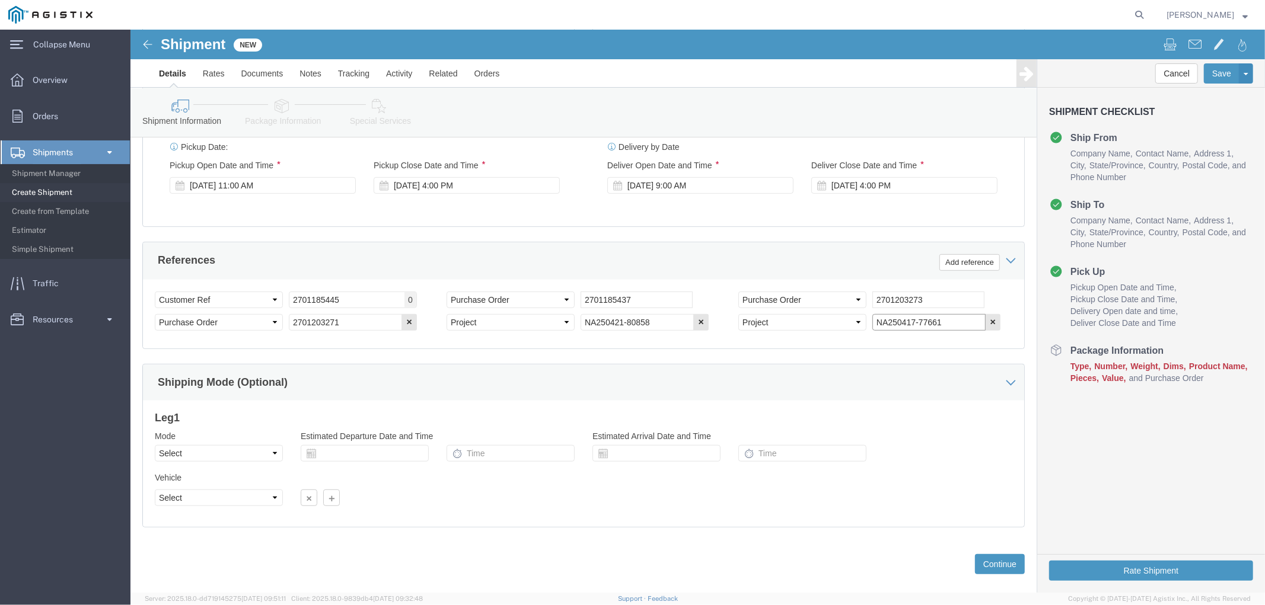
type input "NA250417-77661"
click div "Customer Information Account Select Aviat Networks PG&E Location Select All Oth…"
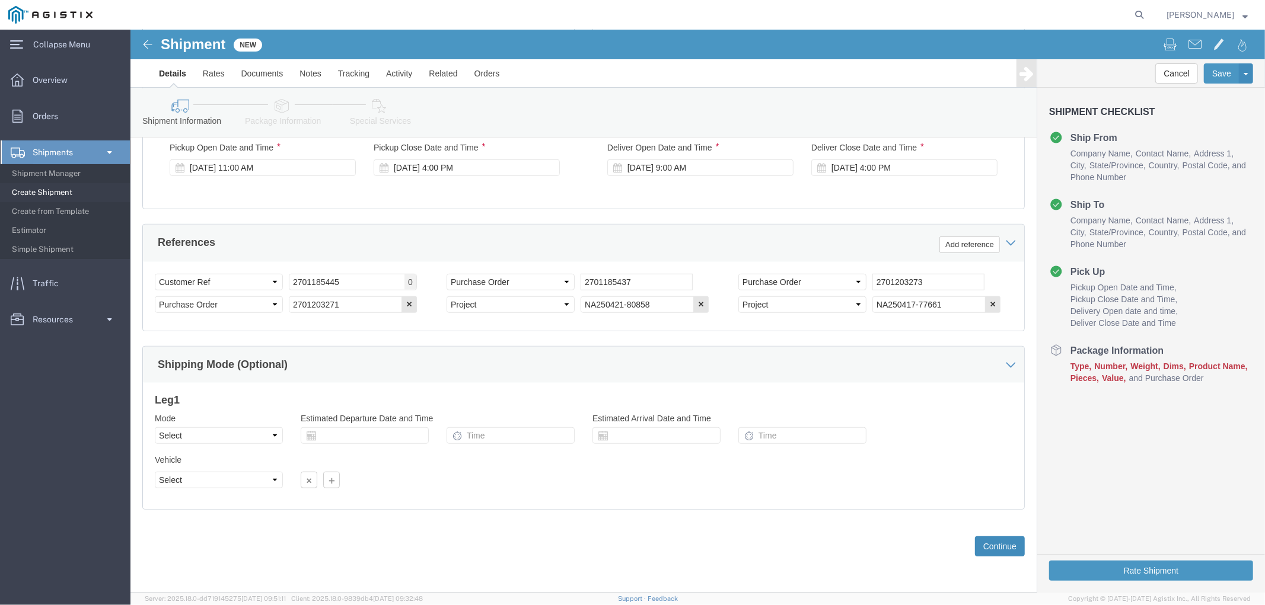
click button "Continue"
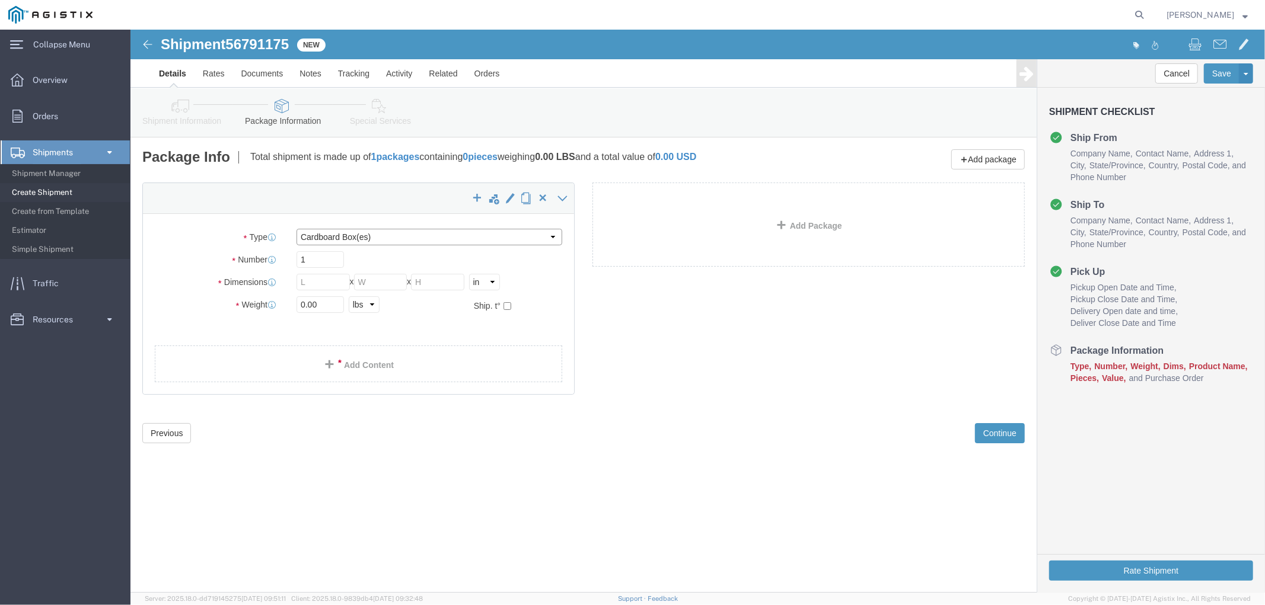
click select "Select Bulk Bundle(s) Cardboard Box(es) Carton(s) Crate(s) Drum(s) (Fiberboard)…"
select select "PSNS"
click select "Select Bulk Bundle(s) Cardboard Box(es) Carton(s) Crate(s) Drum(s) (Fiberboard)…"
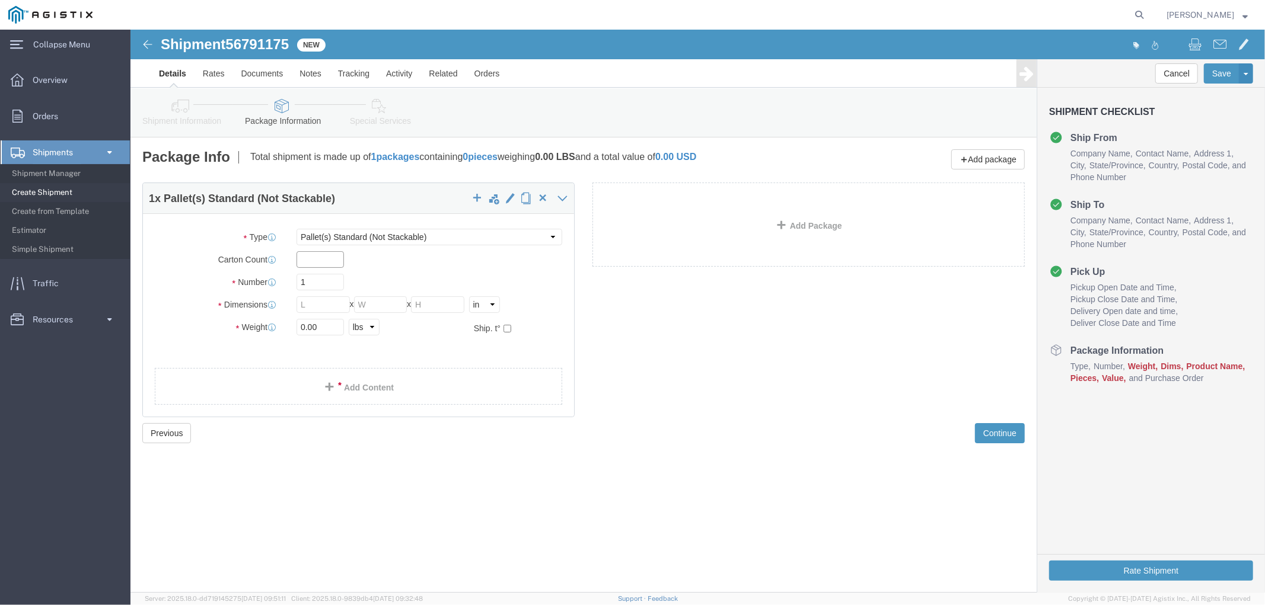
click input "text"
type input "103"
type input "30"
type input "34"
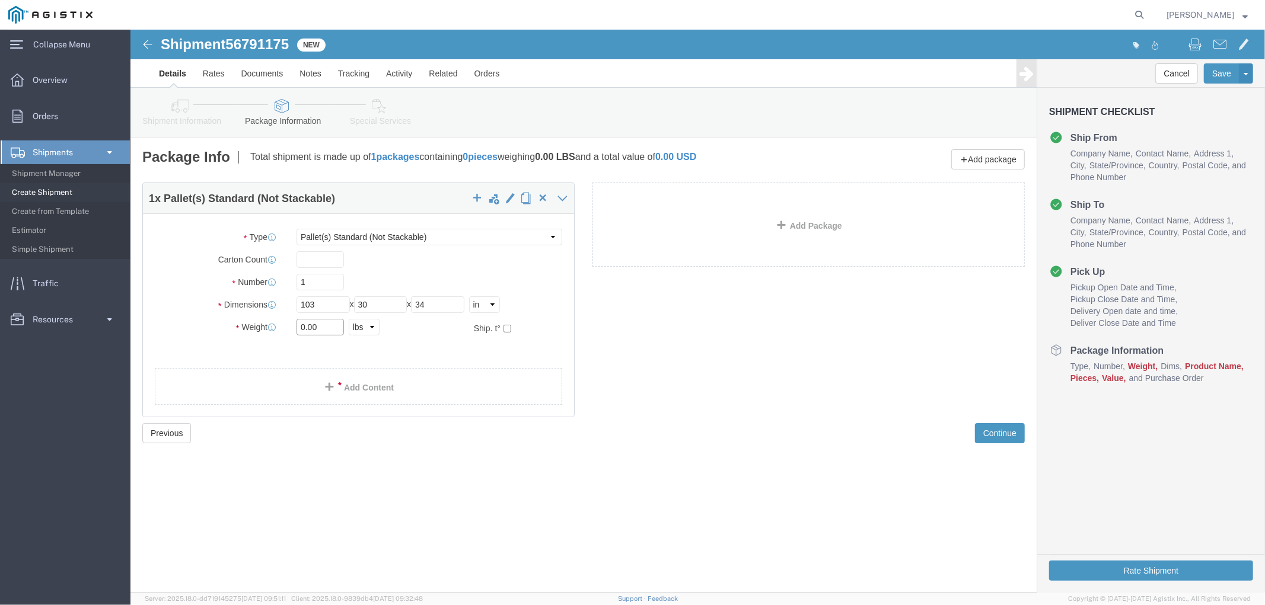
drag, startPoint x: 195, startPoint y: 298, endPoint x: 95, endPoint y: 292, distance: 99.2
click div "Weight 0.00 Select kgs lbs Ship. t°"
type input "500"
click link "Add Content"
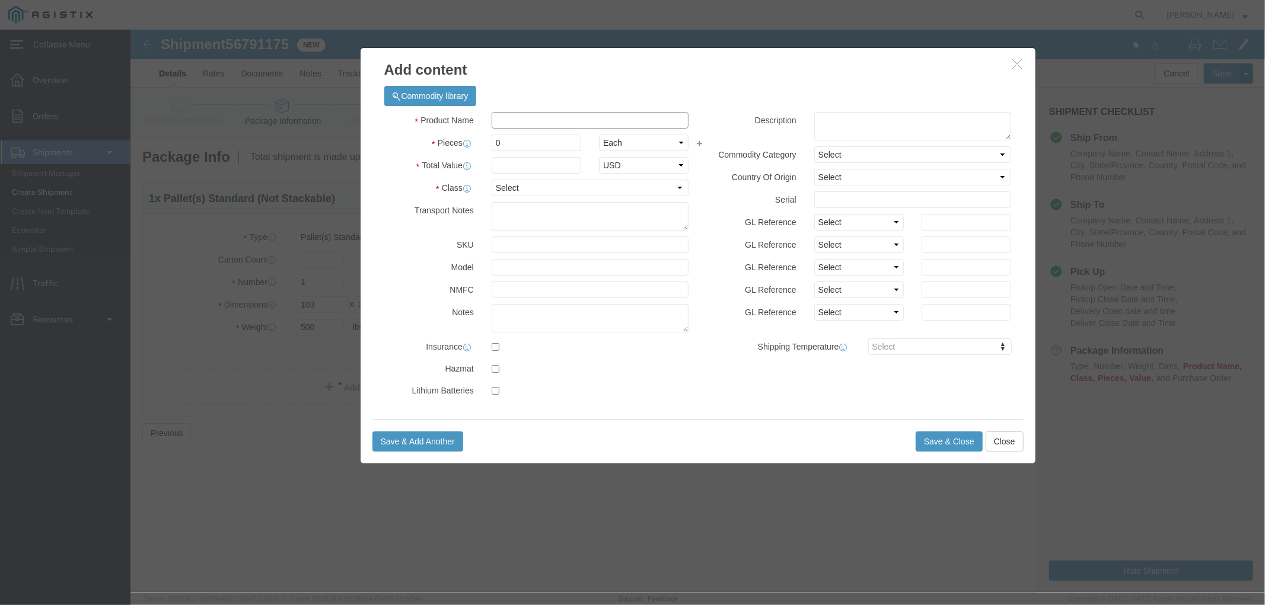
click input "text"
type input "Telecommunication equipment"
type input "1"
click select "Select 50 55 60 65 70 85 92.5 100 125 175 250 300 400"
select select "55"
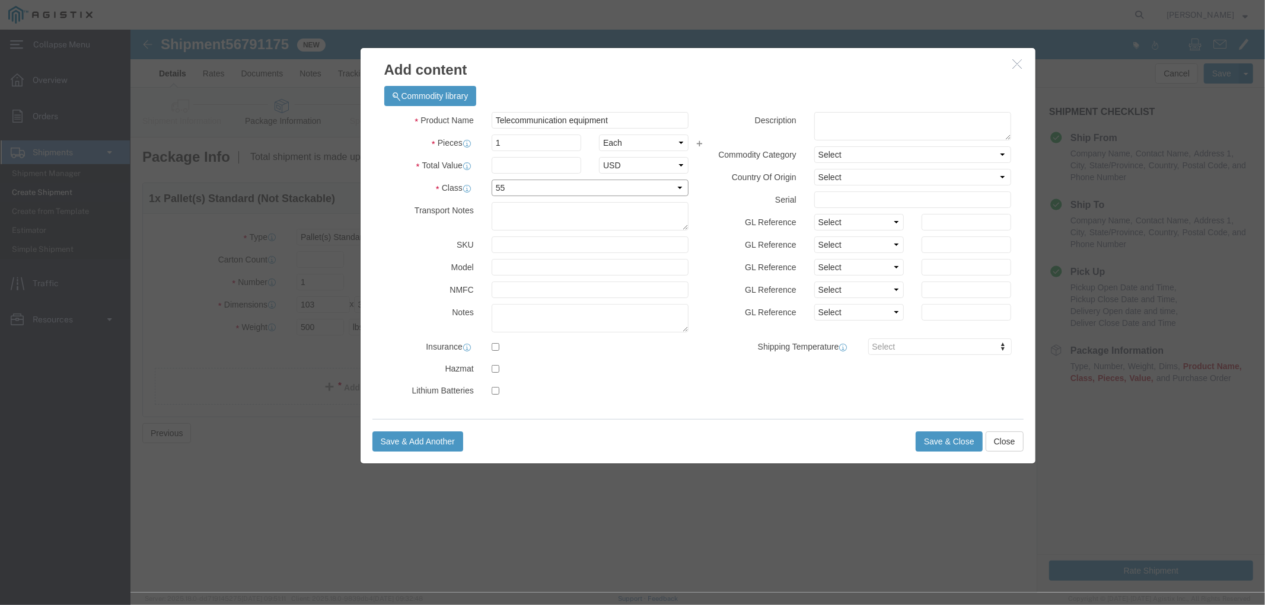
click select "Select 50 55 60 65 70 85 92.5 100 125 175 250 300 400"
click input "text"
type input "50000"
select select "USD"
click button "Save & Close"
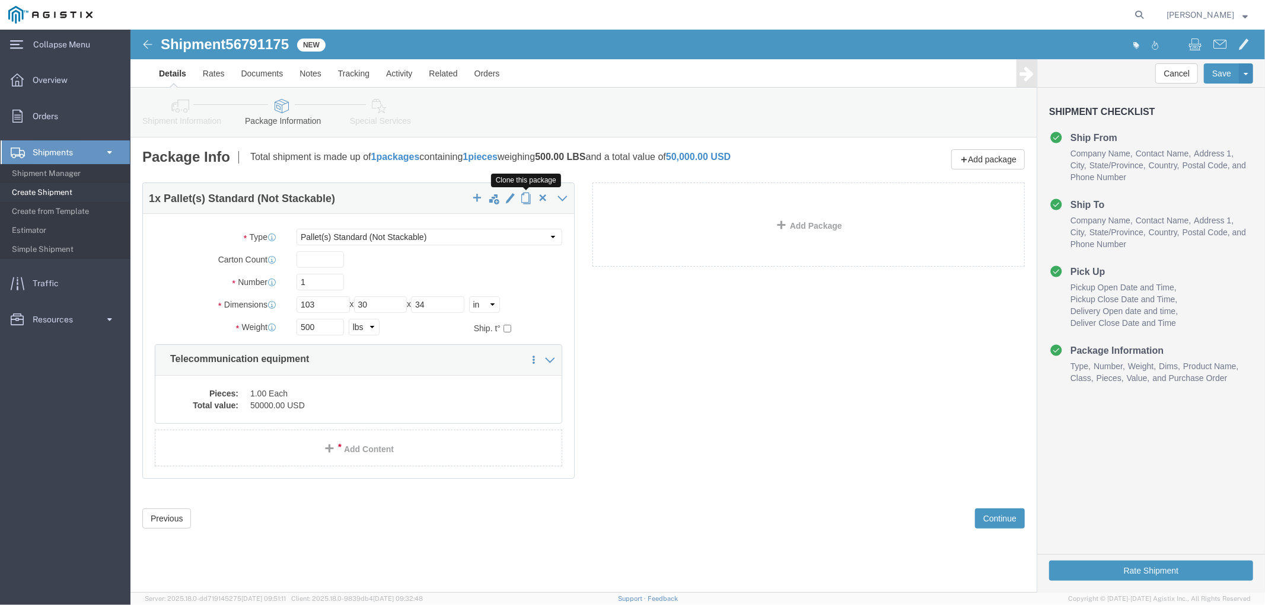
click span "button"
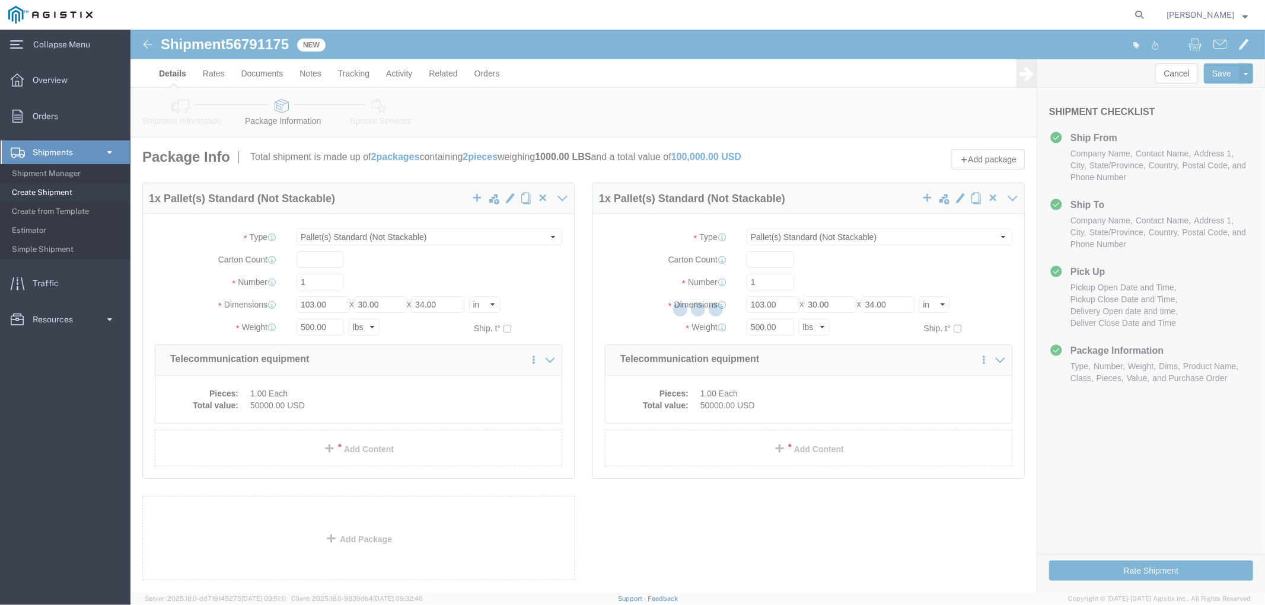
select select "PSNS"
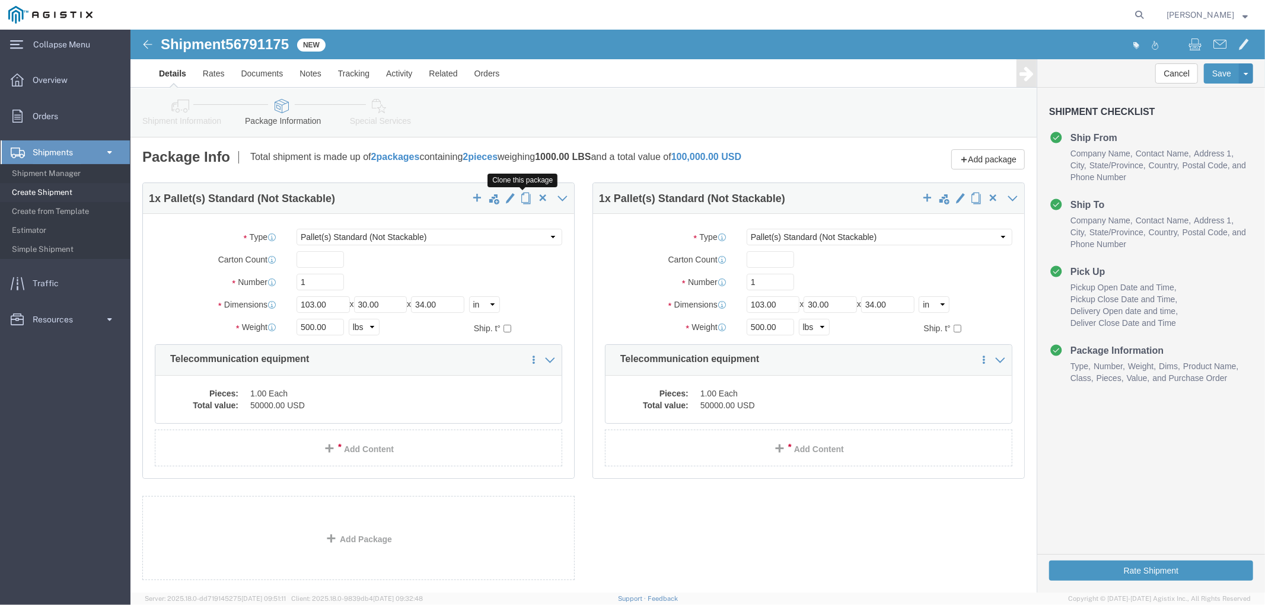
click span "button"
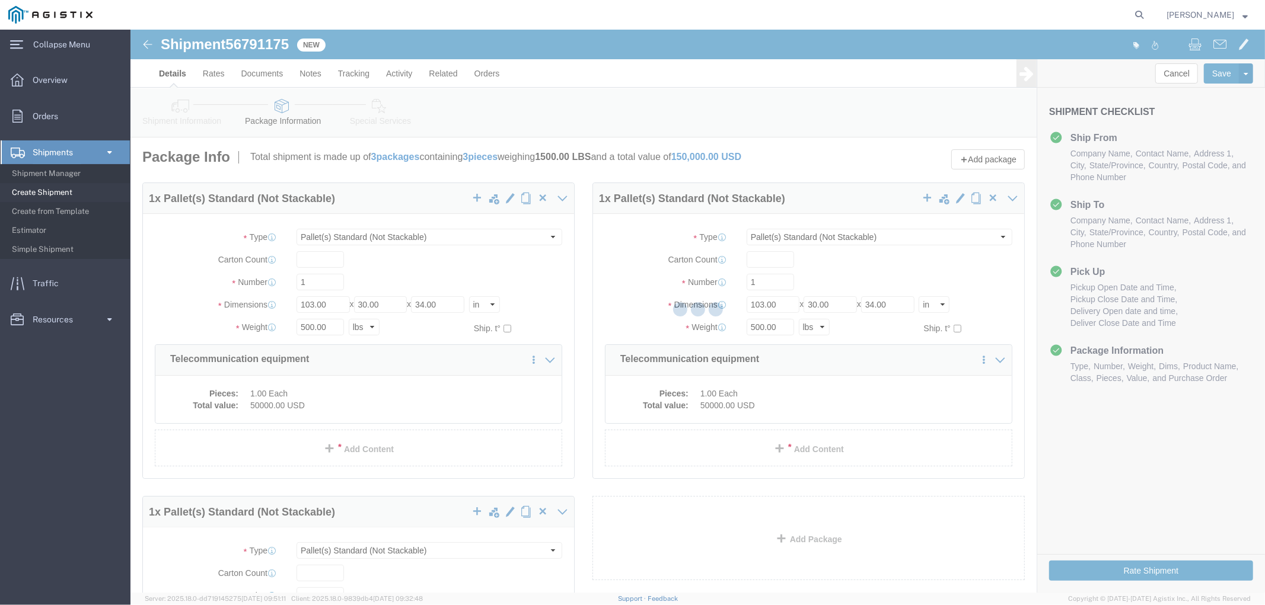
select select "PSNS"
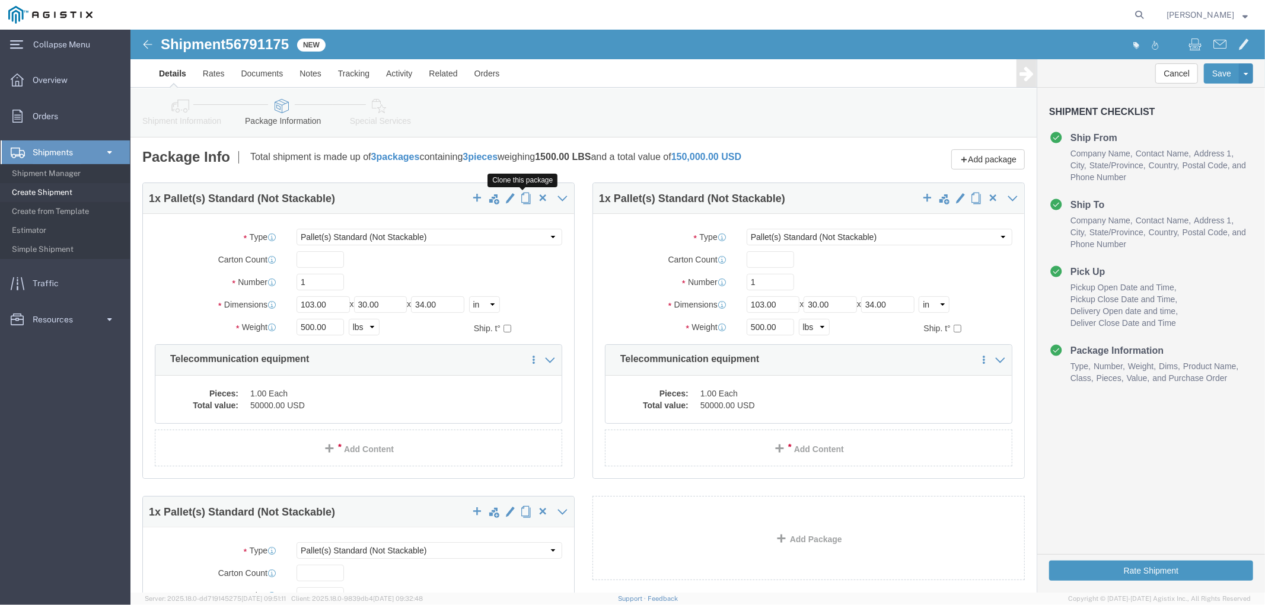
click span "button"
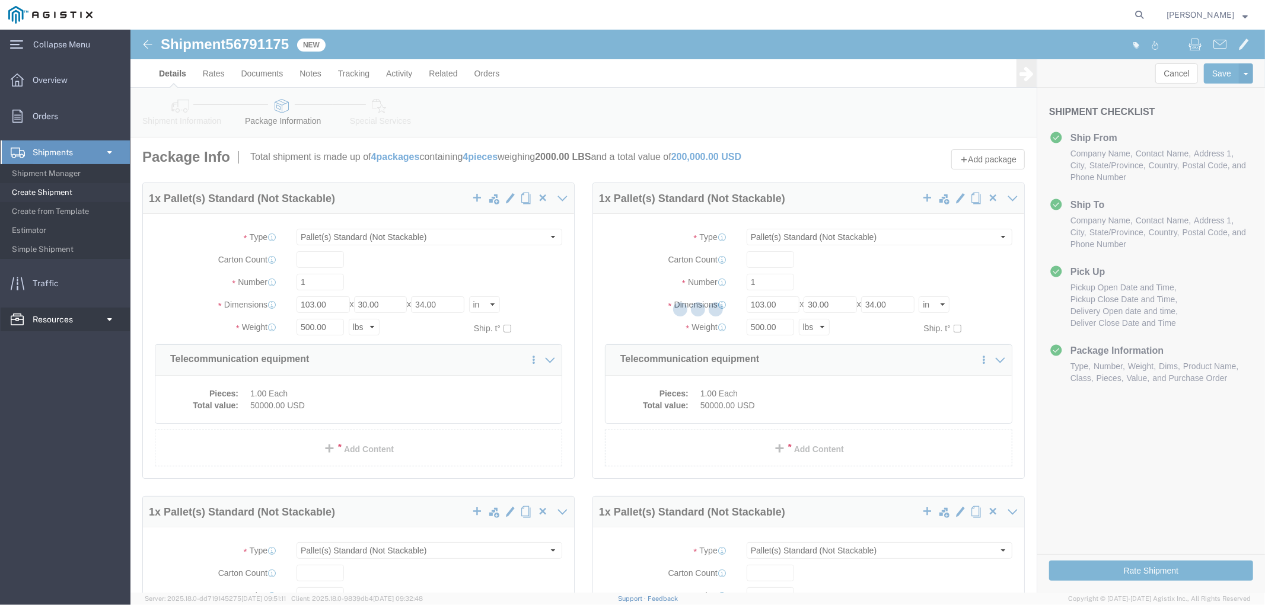
select select "PSNS"
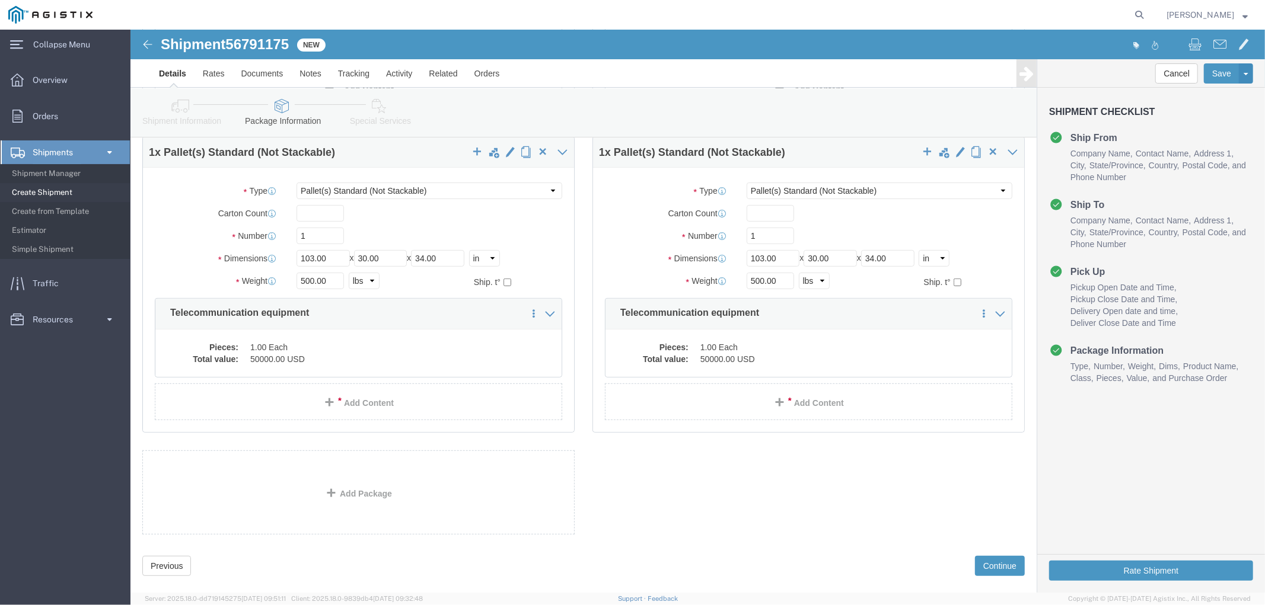
scroll to position [380, 0]
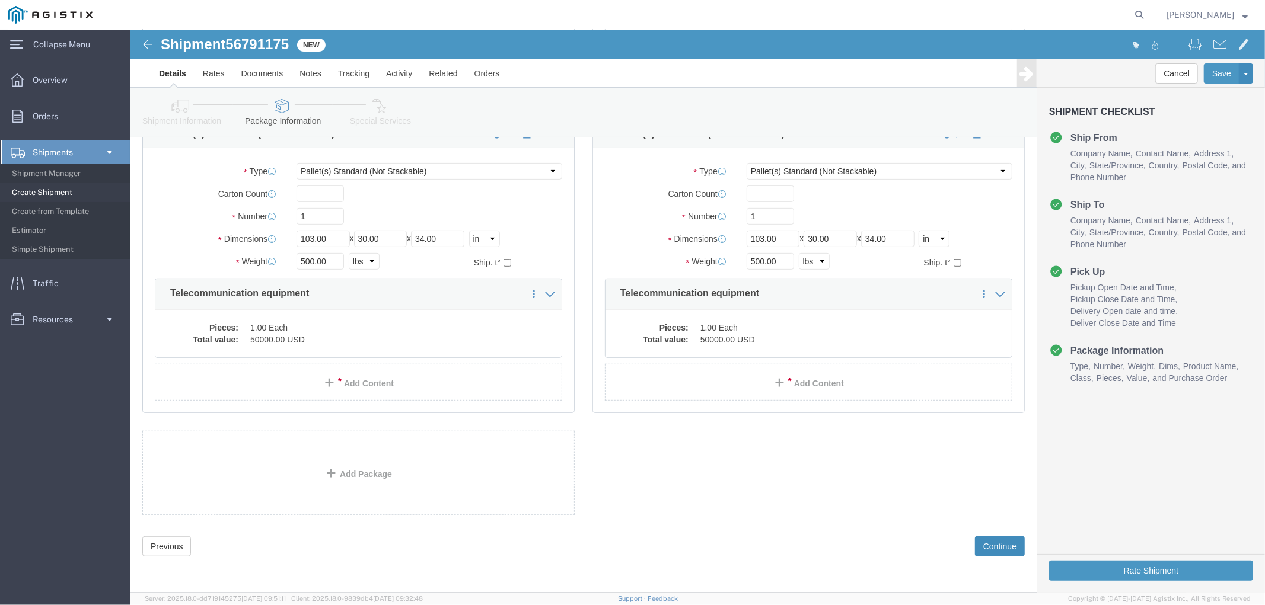
click button "Continue"
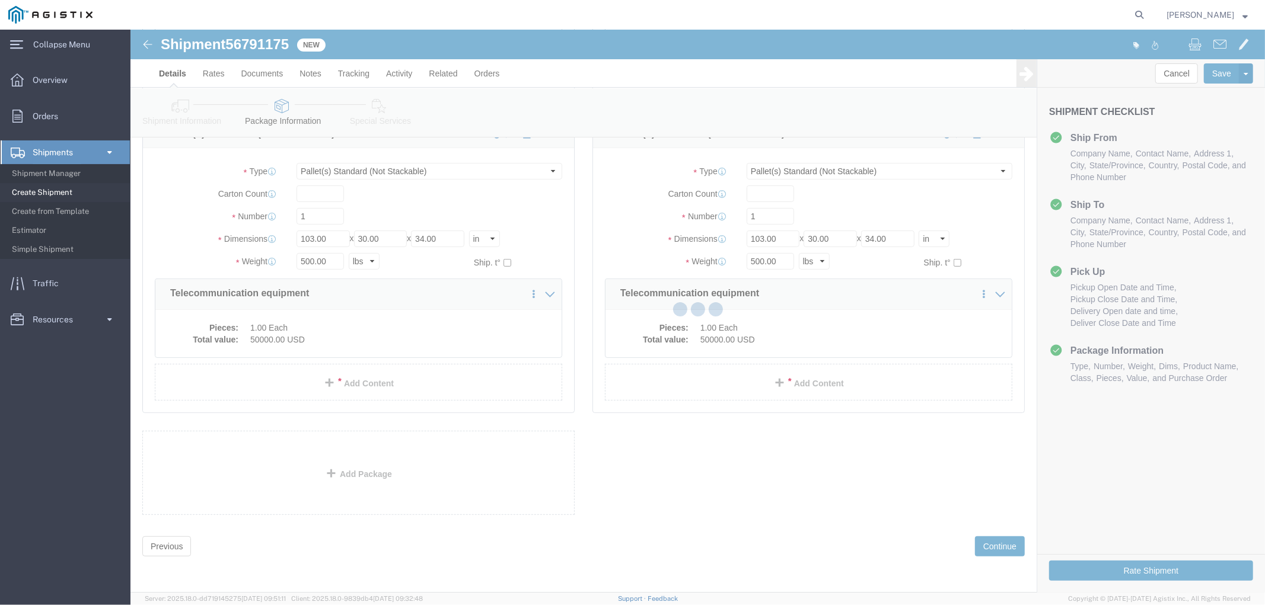
select select
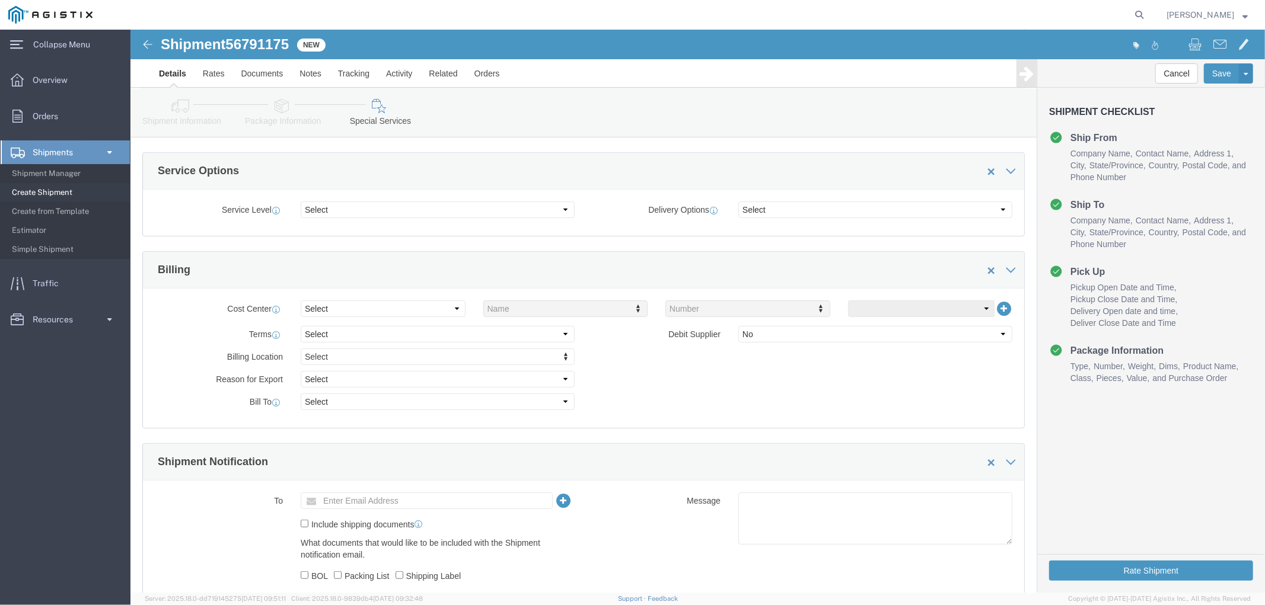
scroll to position [396, 0]
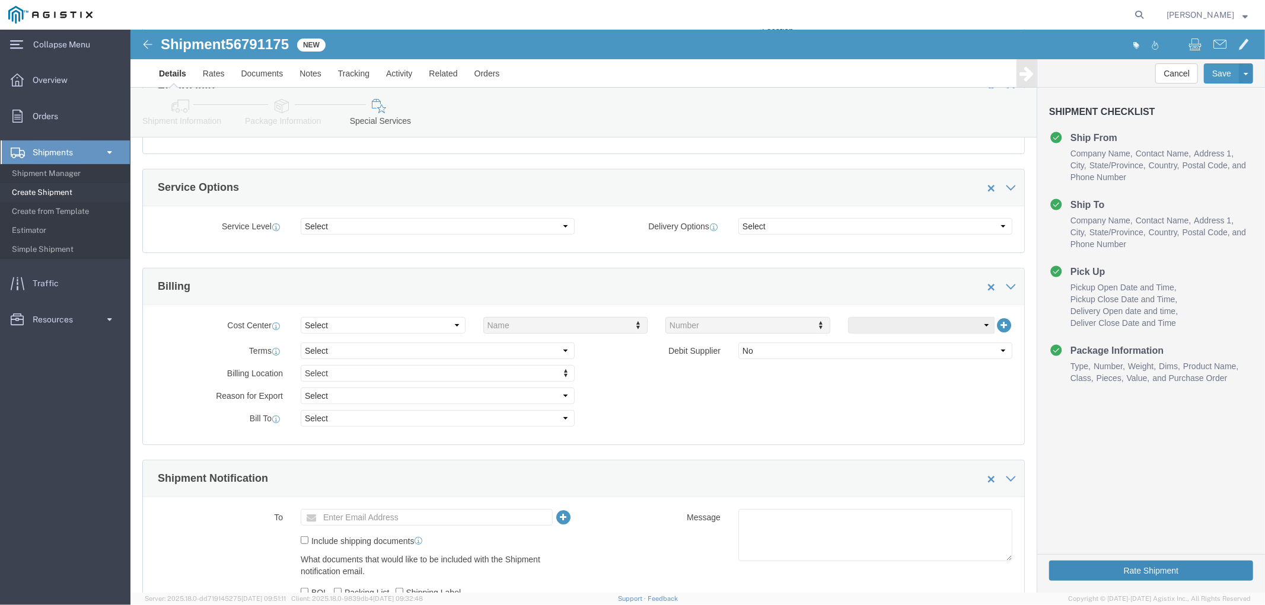
click button "Rate Shipment"
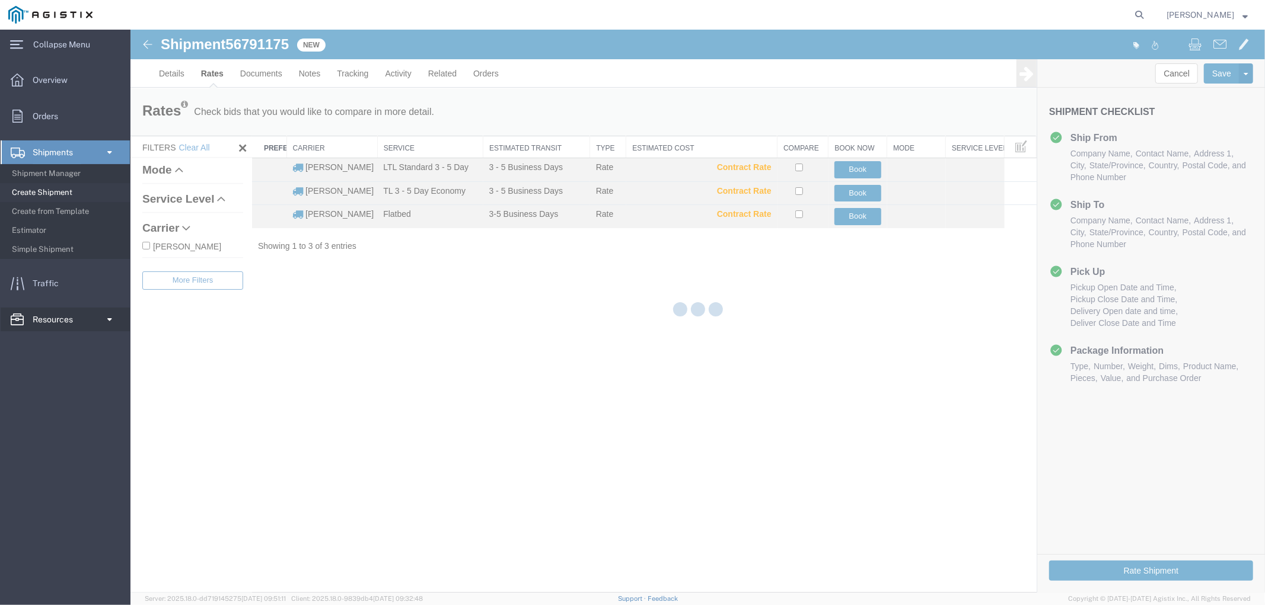
scroll to position [0, 0]
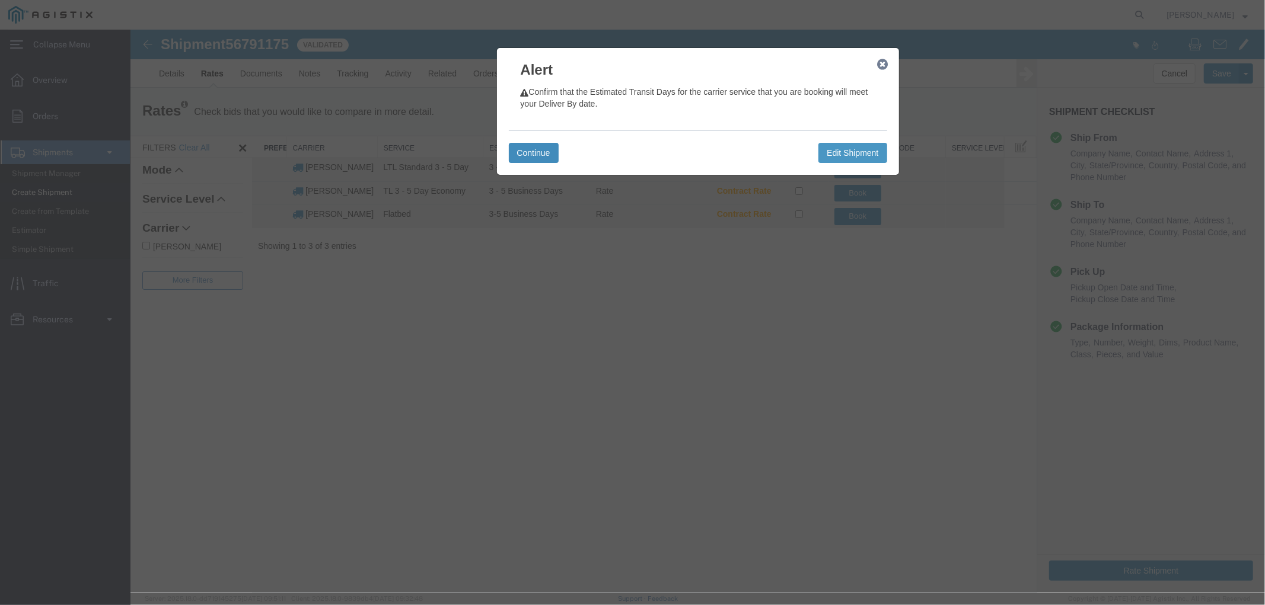
click at [525, 148] on button "Continue" at bounding box center [533, 152] width 50 height 20
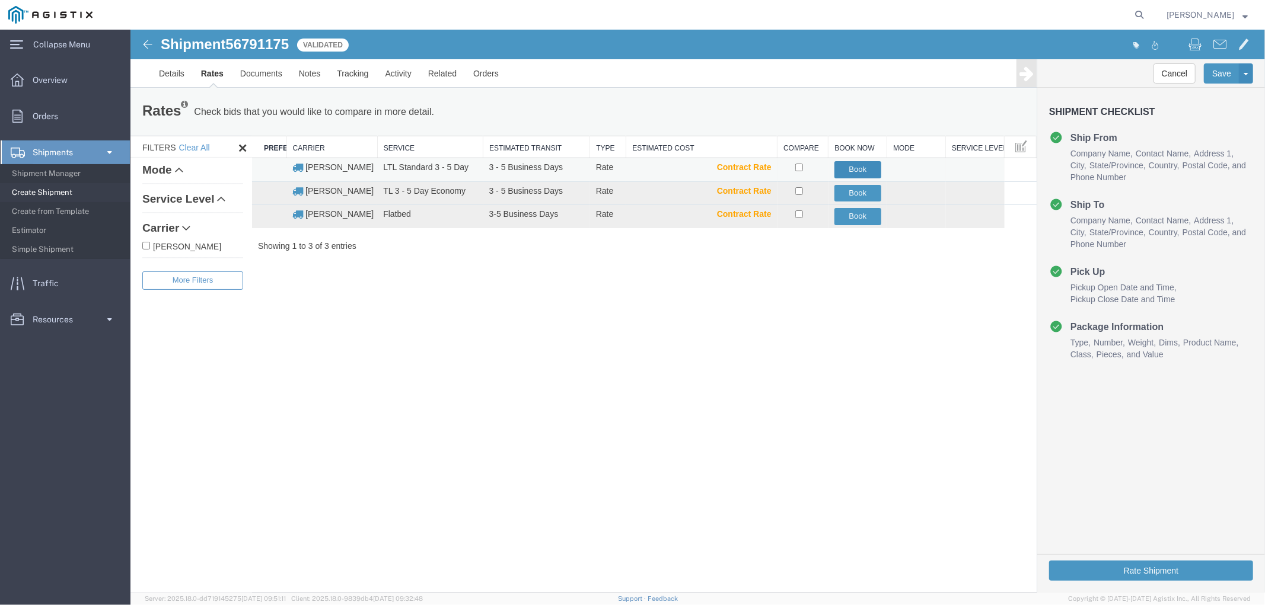
click at [862, 167] on button "Book" at bounding box center [857, 169] width 47 height 17
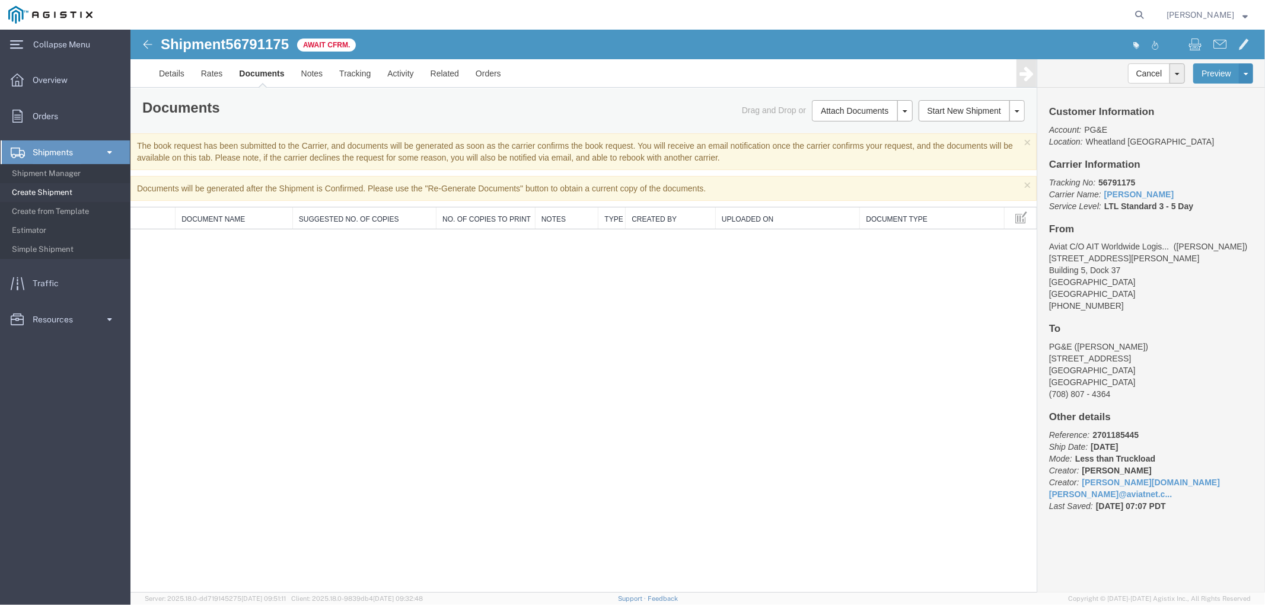
click at [438, 435] on div "Shipment 56791175 0 of 0 Await Cfrm. Details Rates Documents Notes Tracking Act…" at bounding box center [697, 310] width 1134 height 563
click at [50, 176] on span "Shipment Manager" at bounding box center [67, 174] width 110 height 24
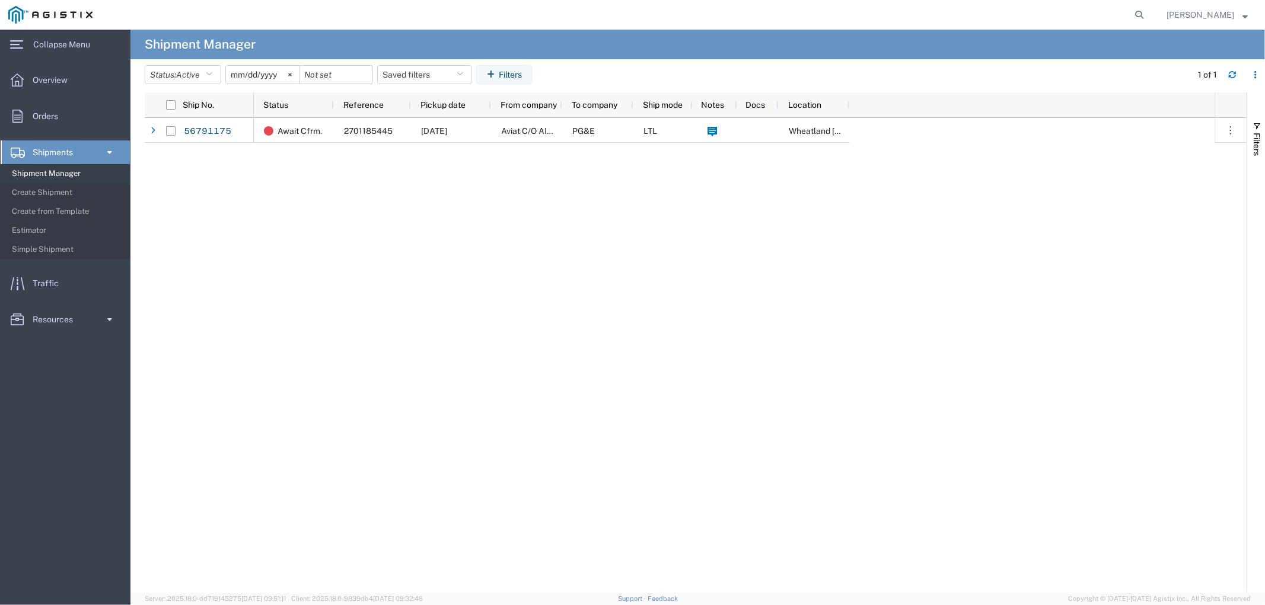
click at [380, 232] on div "Await Cfrm. 2701185445 [DATE] Aviat C/O AIT Worldwide Logistics PG&E LTL [GEOGR…" at bounding box center [734, 355] width 961 height 475
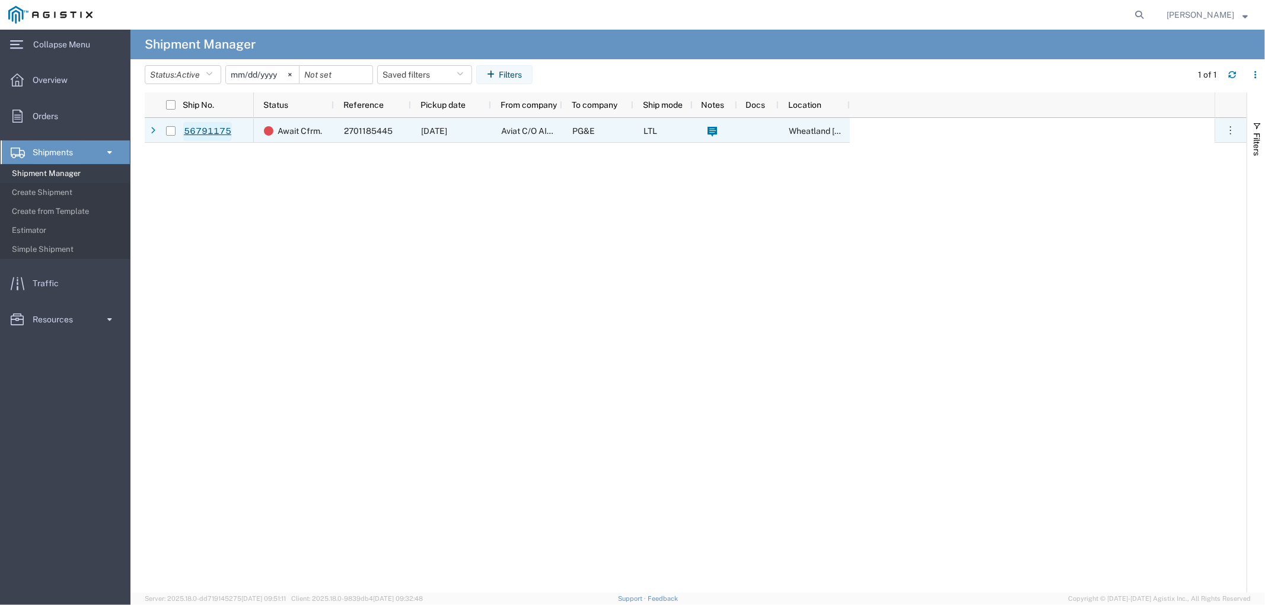
click at [219, 132] on link "56791175" at bounding box center [207, 131] width 49 height 19
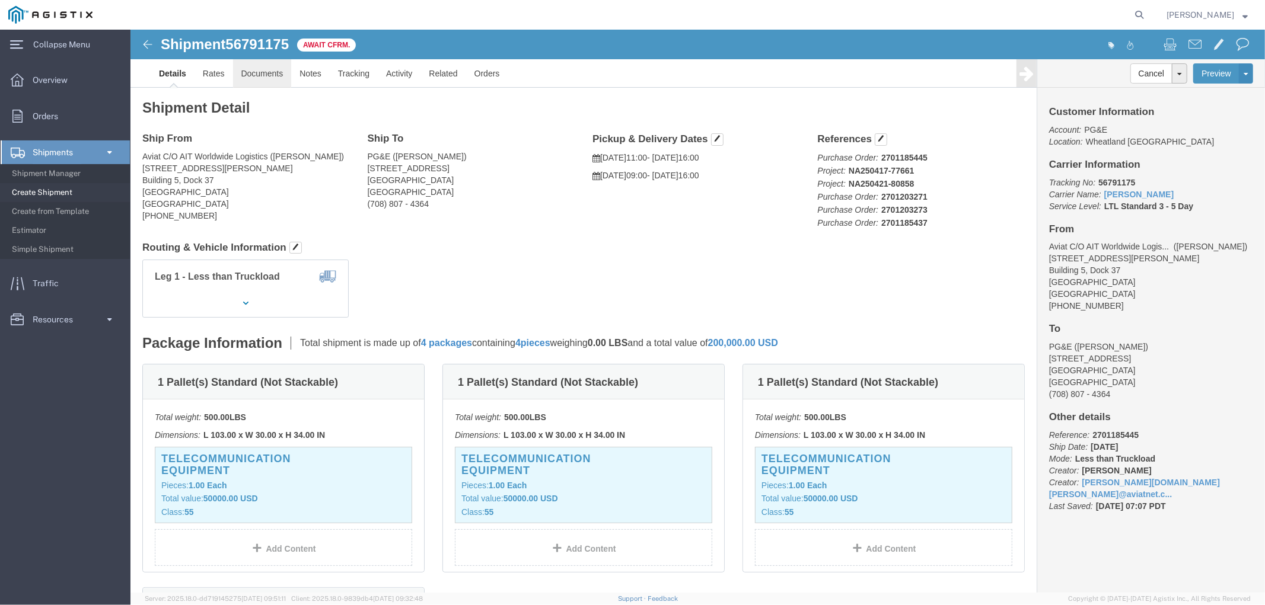
click link "Documents"
